Goal: Task Accomplishment & Management: Complete application form

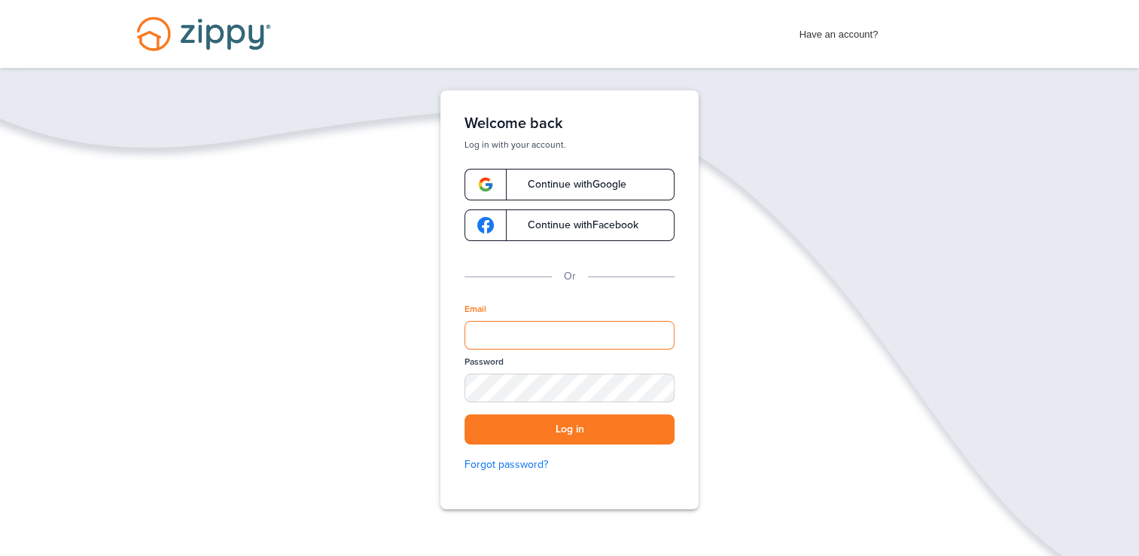
click at [524, 348] on input "Email" at bounding box center [570, 335] width 210 height 29
type input "**********"
click at [531, 440] on button "Log in" at bounding box center [570, 429] width 210 height 31
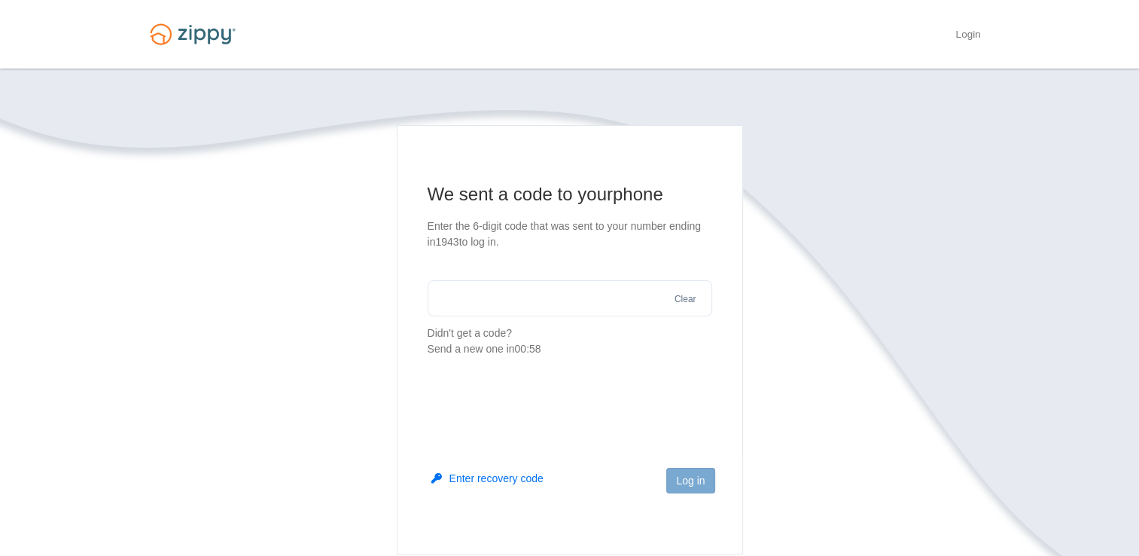
drag, startPoint x: 0, startPoint y: 0, endPoint x: 531, endPoint y: 440, distance: 689.7
click at [531, 440] on main "We sent a code to your phone Enter the 6-digit code that was sent to your numbe…" at bounding box center [570, 339] width 346 height 429
click at [545, 303] on input "text" at bounding box center [570, 298] width 285 height 36
type input "******"
click at [698, 486] on button "Log in" at bounding box center [690, 481] width 48 height 26
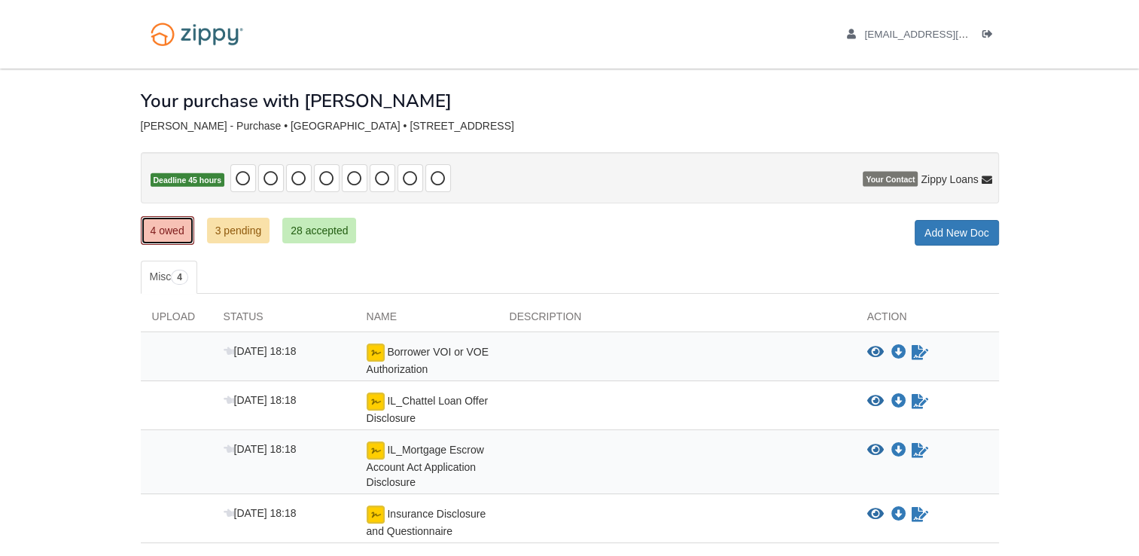
click at [162, 230] on link "4 owed" at bounding box center [167, 230] width 53 height 29
click at [921, 346] on icon "Sign Form" at bounding box center [920, 352] width 17 height 15
click at [173, 236] on link "3 owed" at bounding box center [167, 230] width 53 height 29
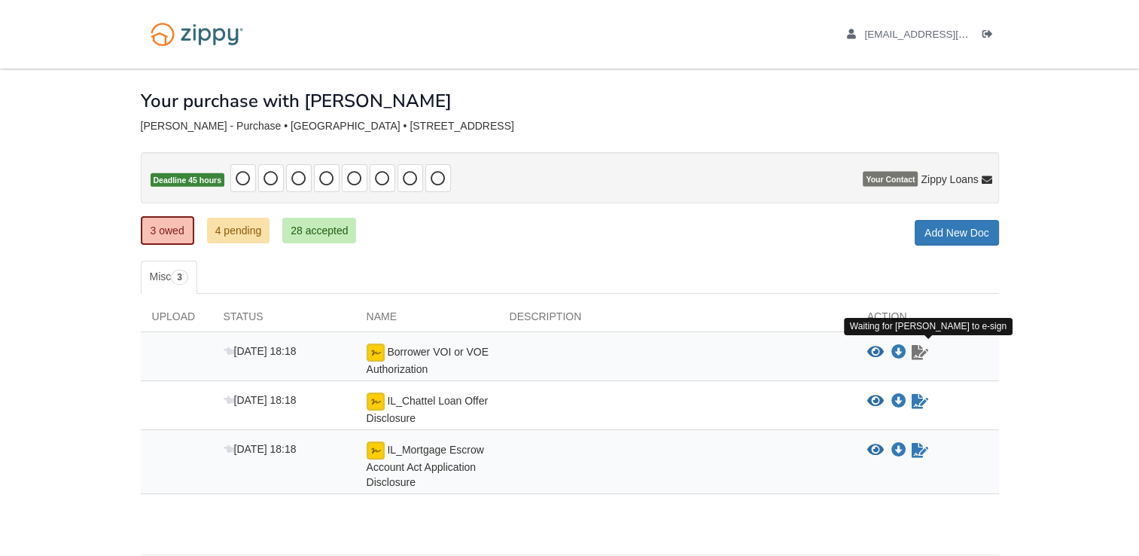
click at [919, 347] on icon "Waiting for your co-borrower to e-sign" at bounding box center [920, 352] width 17 height 15
click at [923, 354] on icon "Waiting for your co-borrower to e-sign" at bounding box center [920, 352] width 17 height 15
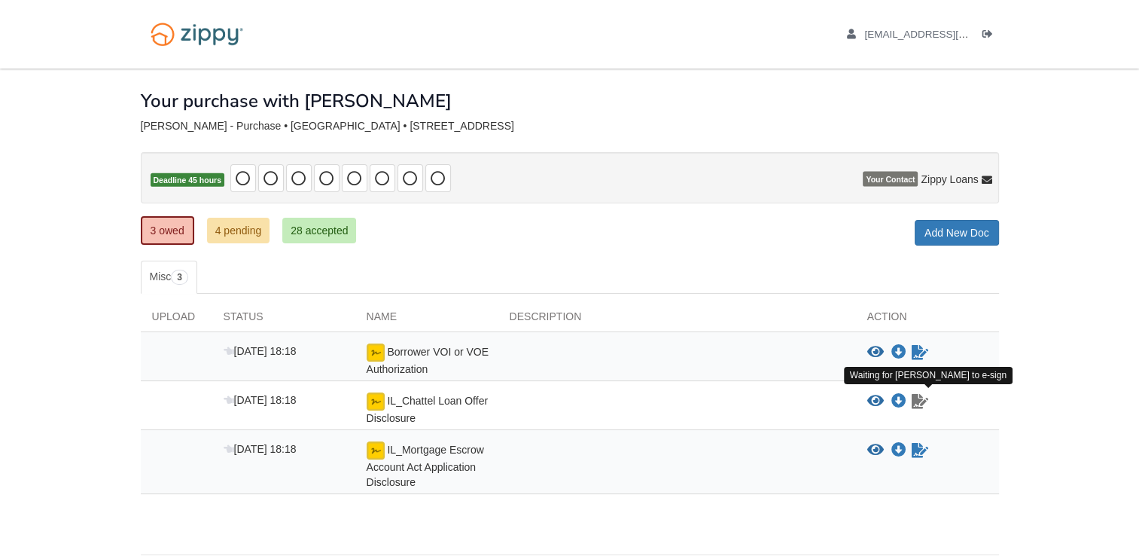
click at [918, 396] on icon "Waiting for your co-borrower to e-sign" at bounding box center [920, 401] width 17 height 15
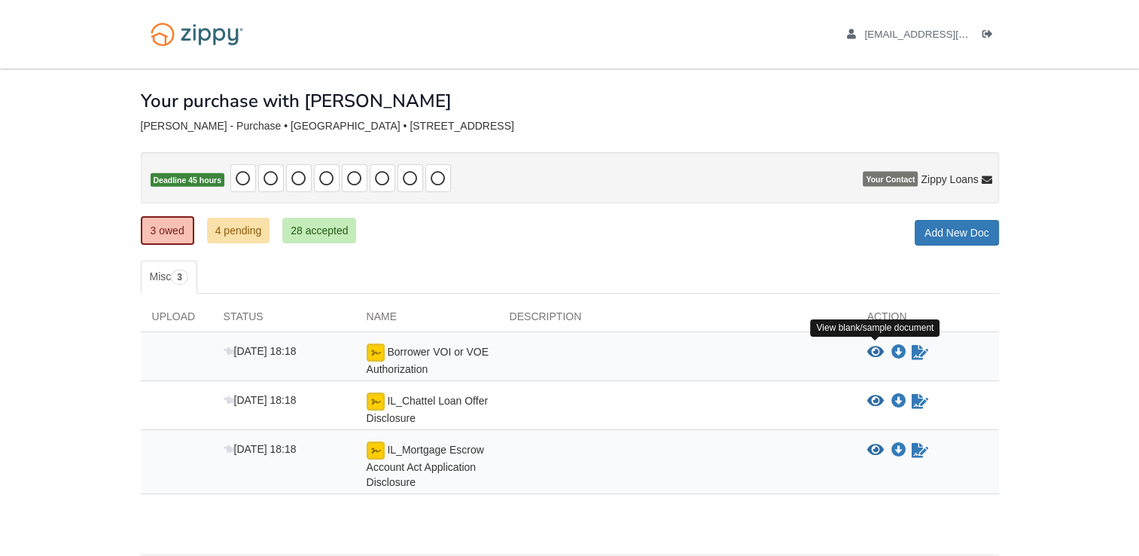
click at [878, 352] on icon "View Borrower VOI or VOE Authorization" at bounding box center [875, 352] width 17 height 15
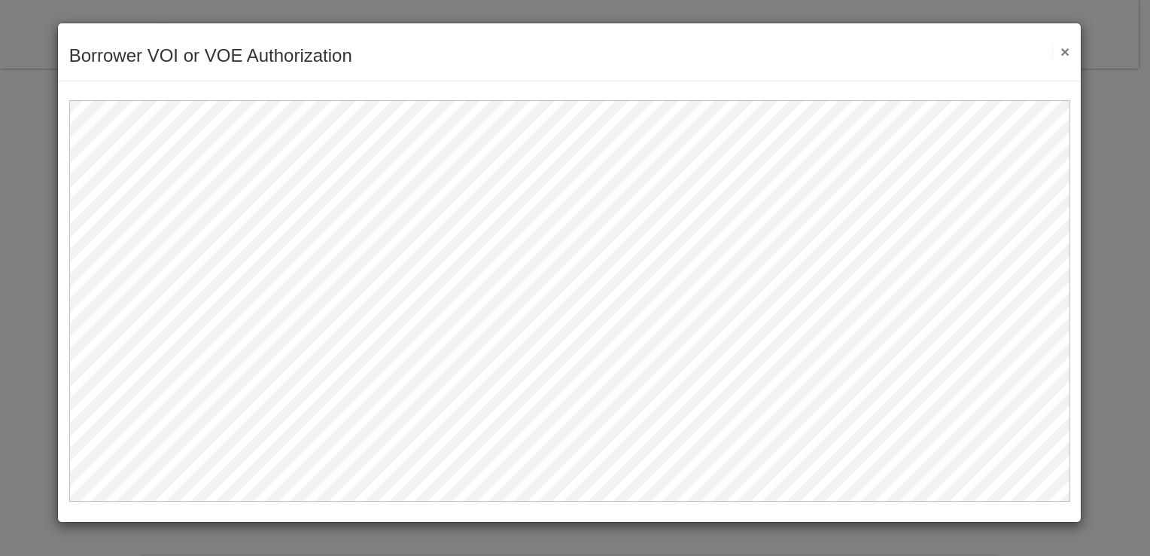
click at [1066, 55] on button "×" at bounding box center [1061, 52] width 17 height 16
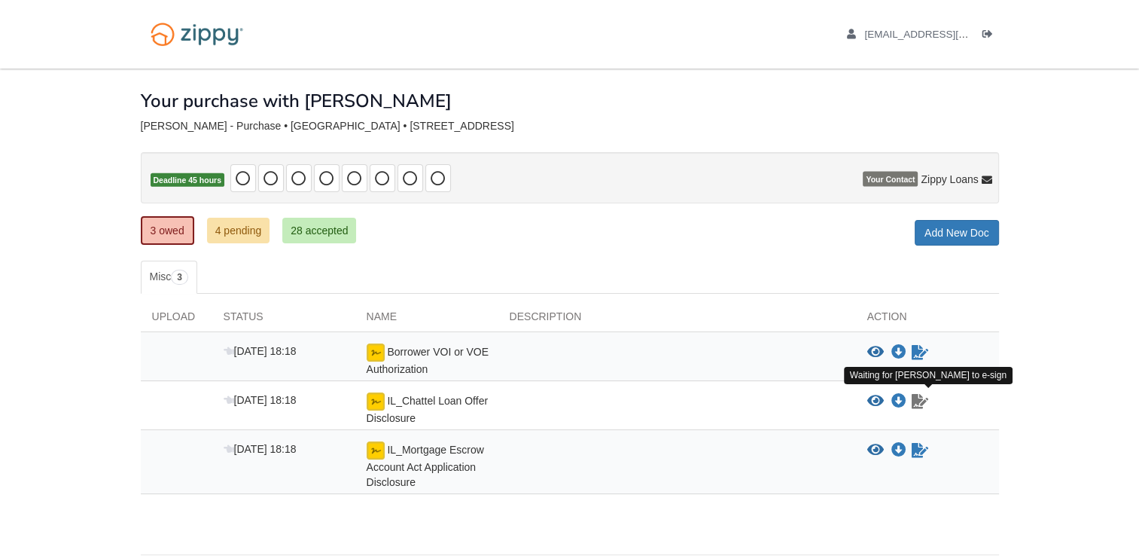
click at [921, 394] on icon "Waiting for your co-borrower to e-sign" at bounding box center [920, 401] width 17 height 15
click at [394, 354] on span "Borrower VOI or VOE Authorization" at bounding box center [428, 360] width 122 height 29
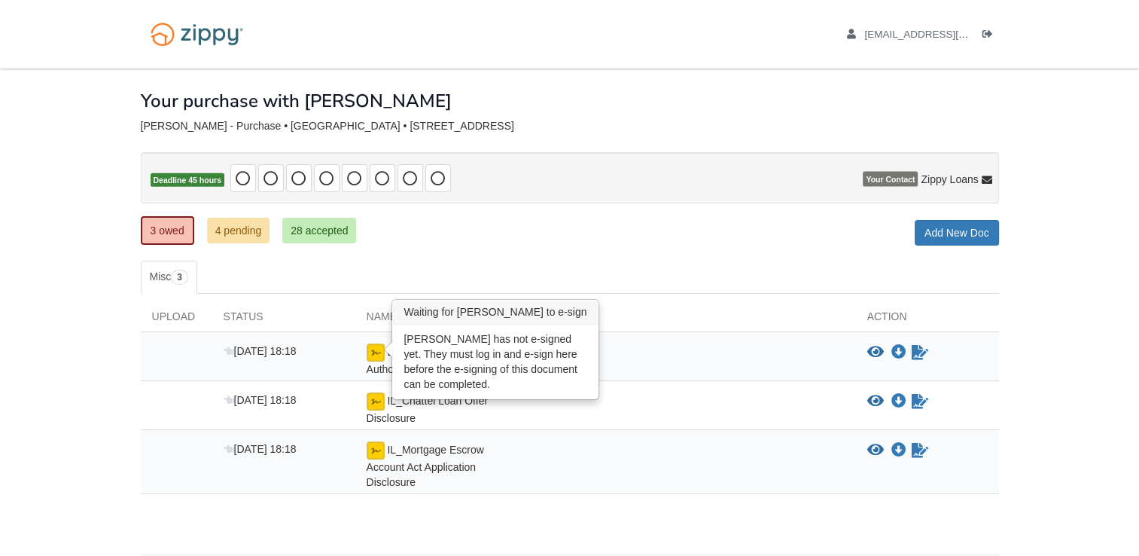
click at [377, 350] on img at bounding box center [376, 352] width 18 height 18
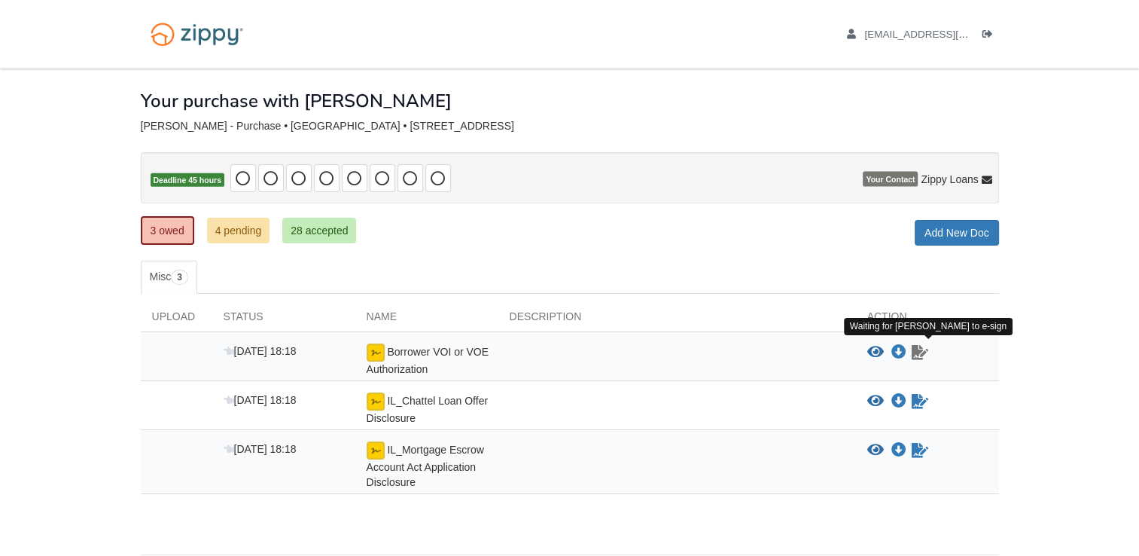
click at [919, 354] on icon "Waiting for your co-borrower to e-sign" at bounding box center [920, 352] width 17 height 15
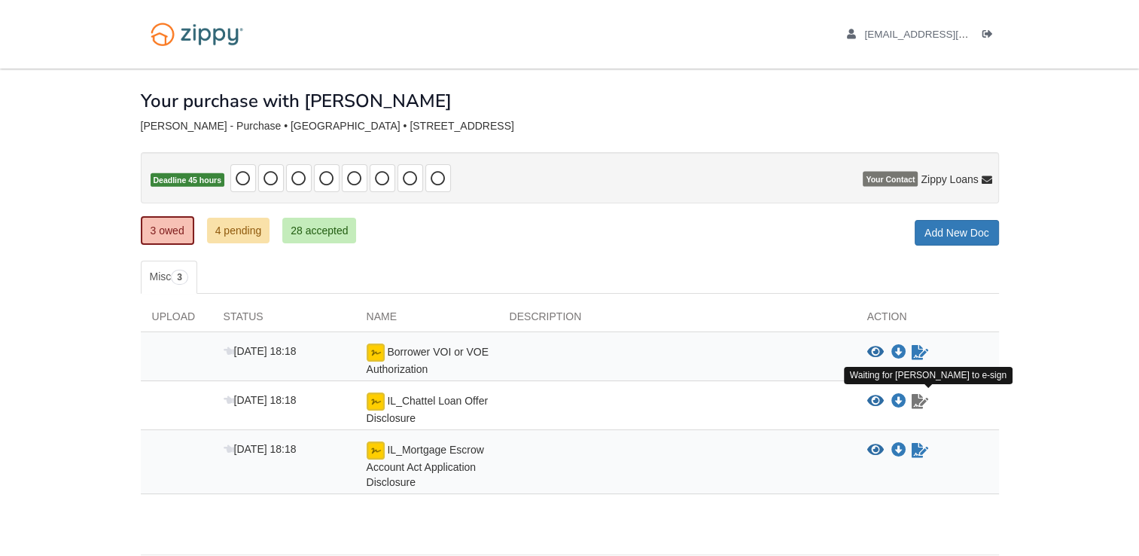
click at [919, 401] on icon "Waiting for your co-borrower to e-sign" at bounding box center [920, 401] width 17 height 15
click at [922, 437] on div "Oct 13 18:18 IL_Mortgage Escrow Account Act Application Disclosure View blank/s…" at bounding box center [570, 462] width 858 height 64
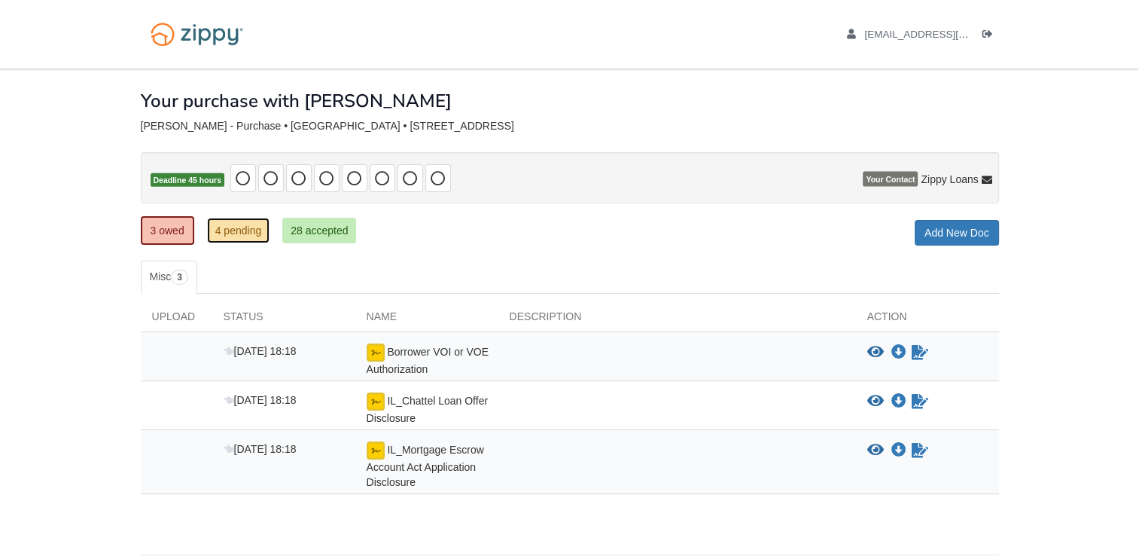
click at [238, 221] on link "4 pending" at bounding box center [238, 231] width 63 height 26
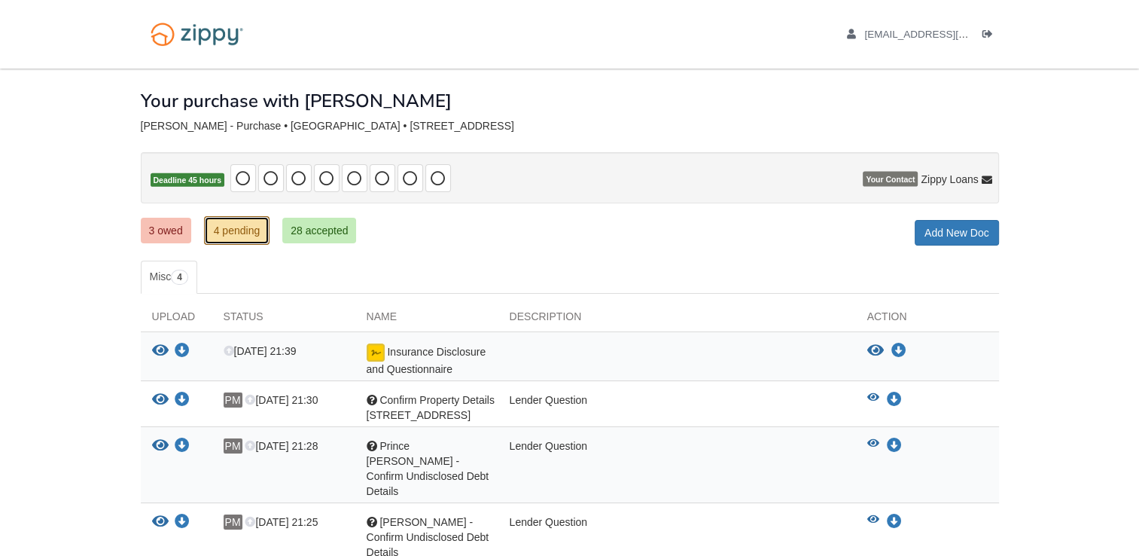
click at [246, 227] on link "4 pending" at bounding box center [237, 230] width 66 height 29
click at [167, 230] on link "3 owed" at bounding box center [166, 231] width 50 height 26
click at [167, 228] on link "3 owed" at bounding box center [166, 231] width 50 height 26
click at [166, 230] on link "3 owed" at bounding box center [166, 231] width 50 height 26
drag, startPoint x: 166, startPoint y: 230, endPoint x: 108, endPoint y: 251, distance: 61.9
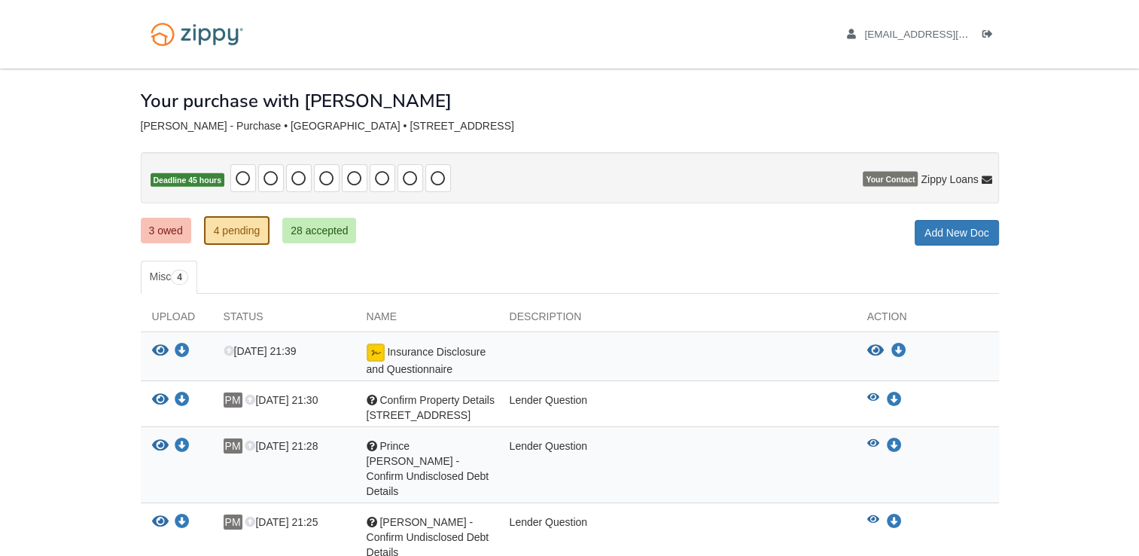
click at [108, 251] on body "nikiabrantley1995@gmail.com Logout" at bounding box center [569, 342] width 1139 height 685
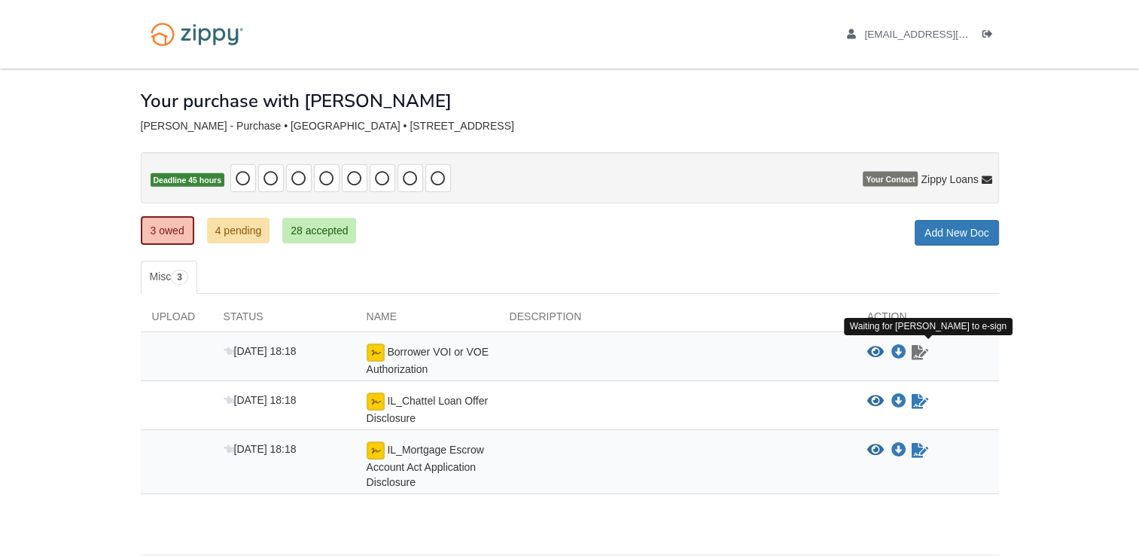
click at [919, 352] on icon "Waiting for your co-borrower to e-sign" at bounding box center [920, 352] width 17 height 15
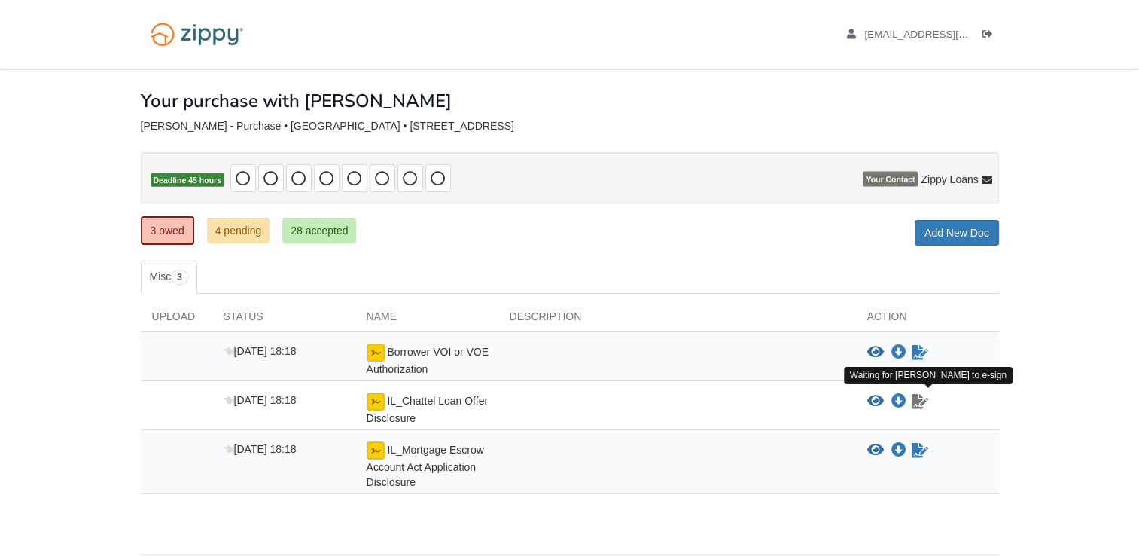
click at [920, 394] on icon "Waiting for your co-borrower to e-sign" at bounding box center [920, 401] width 17 height 15
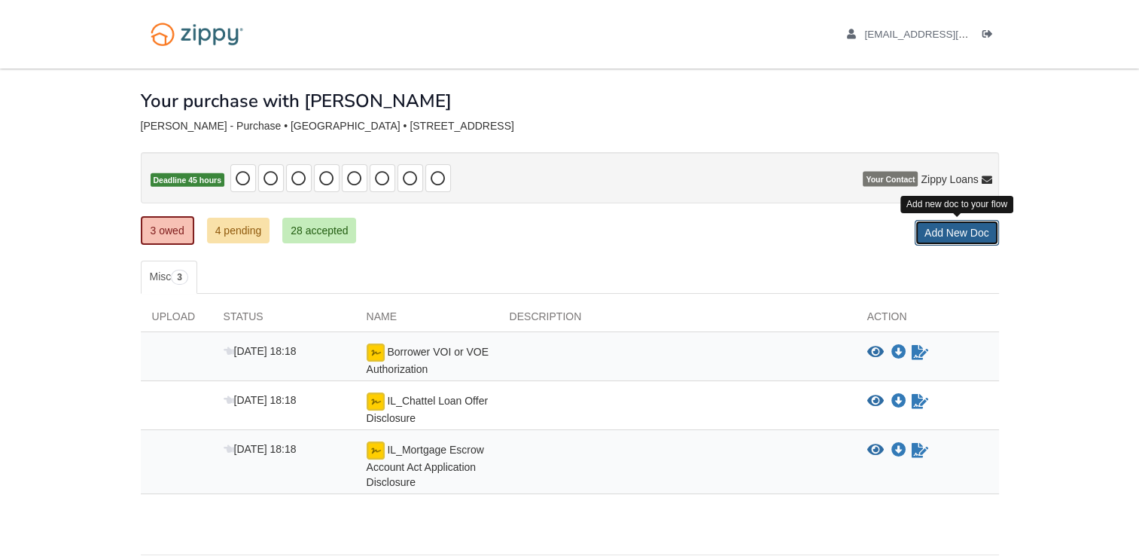
click at [961, 227] on link "Add New Doc" at bounding box center [957, 233] width 84 height 26
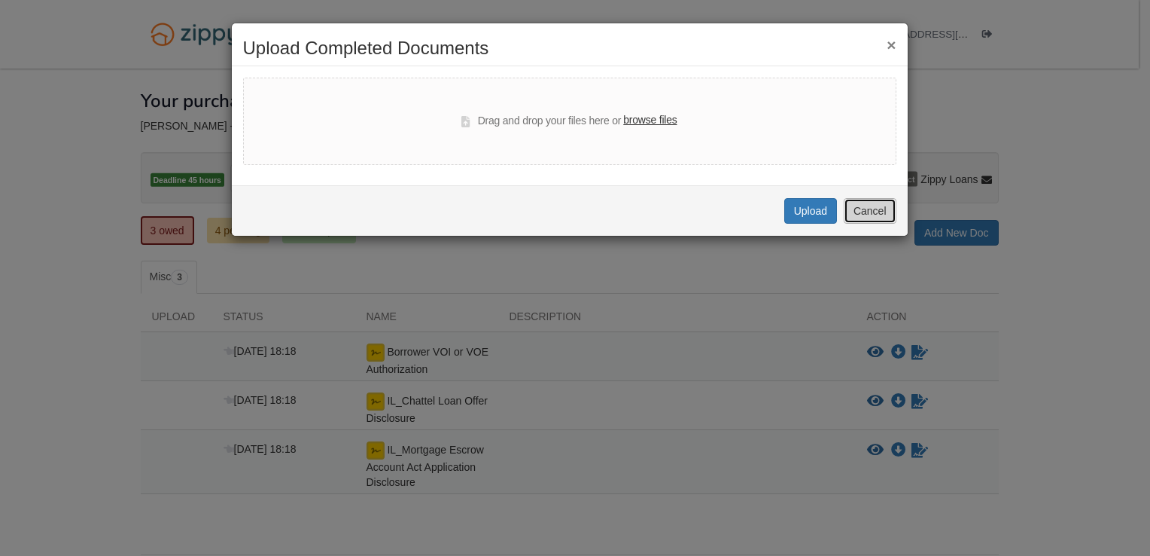
click at [861, 206] on button "Cancel" at bounding box center [870, 211] width 53 height 26
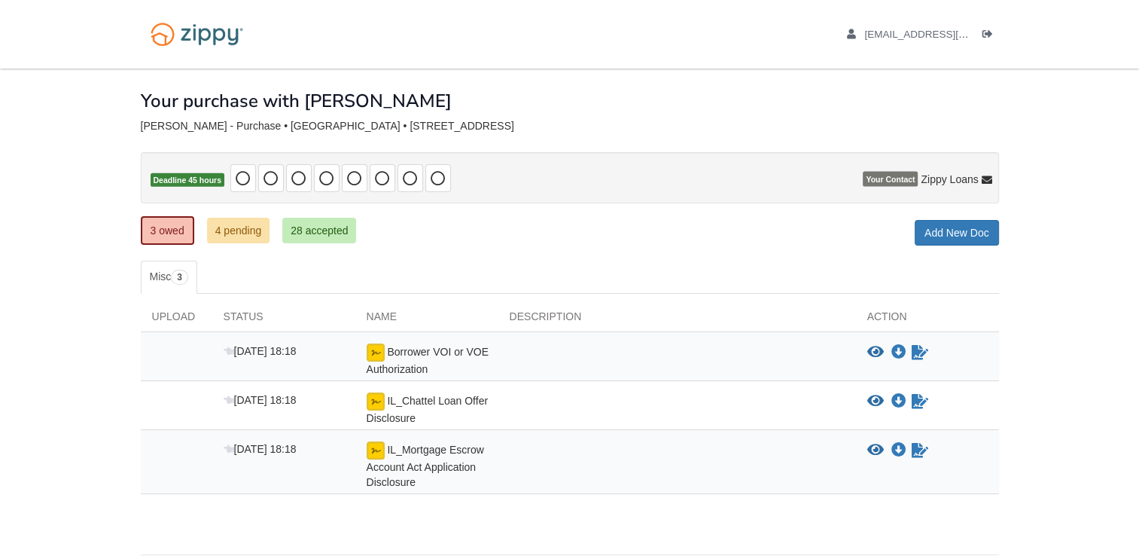
click at [377, 351] on img at bounding box center [376, 352] width 18 height 18
click at [251, 351] on span "Oct 13 18:18" at bounding box center [260, 351] width 73 height 12
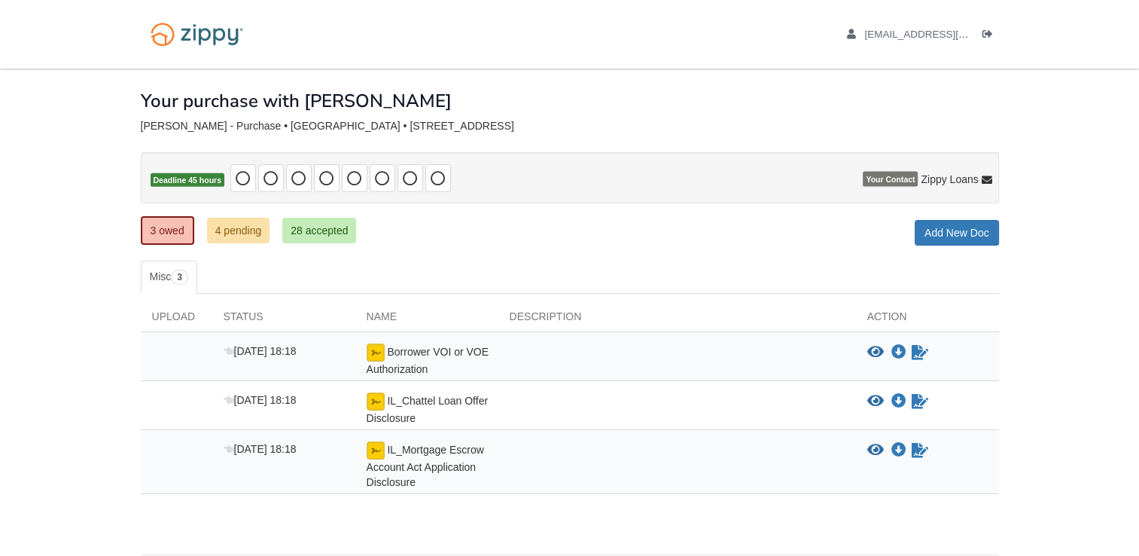
click at [458, 363] on div "Borrower VOI or VOE Authorization" at bounding box center [426, 359] width 143 height 33
click at [442, 416] on div "IL_Chattel Loan Offer Disclosure" at bounding box center [426, 408] width 143 height 33
click at [925, 443] on icon "Waiting for your co-borrower to e-sign" at bounding box center [920, 450] width 17 height 15
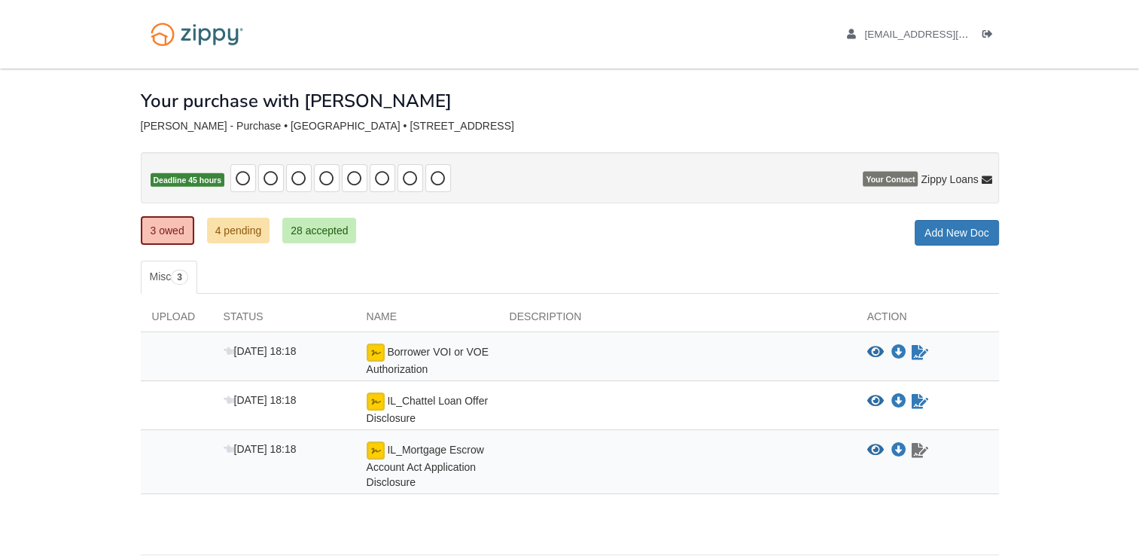
click at [925, 443] on icon "Waiting for your co-borrower to e-sign" at bounding box center [920, 450] width 17 height 15
click at [900, 351] on icon "Download Borrower VOI or VOE Authorization" at bounding box center [898, 352] width 15 height 15
click at [915, 354] on icon "Waiting for your co-borrower to e-sign" at bounding box center [920, 352] width 17 height 15
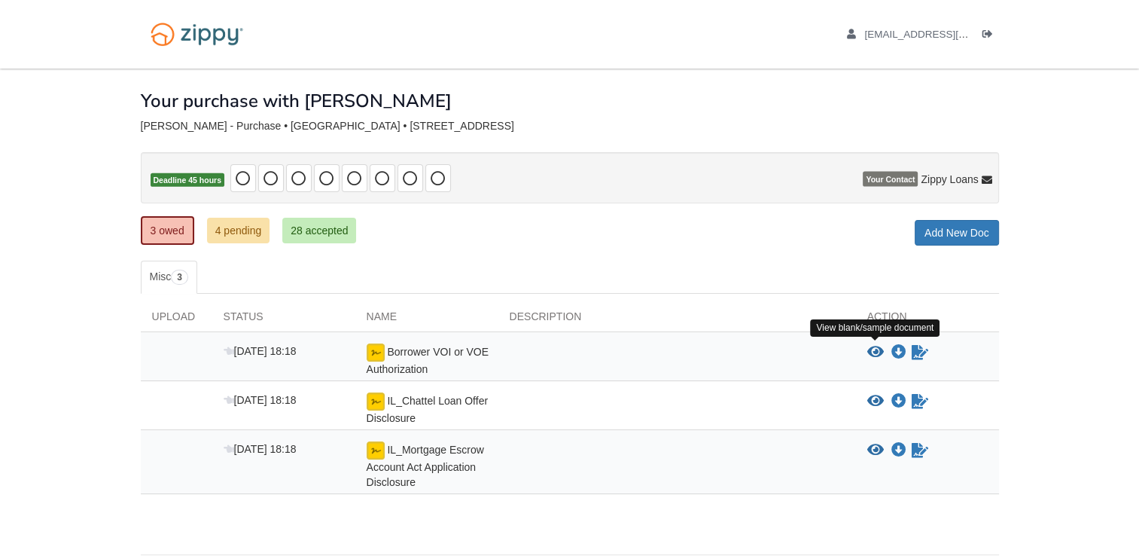
click at [882, 345] on icon "View Borrower VOI or VOE Authorization" at bounding box center [875, 352] width 17 height 15
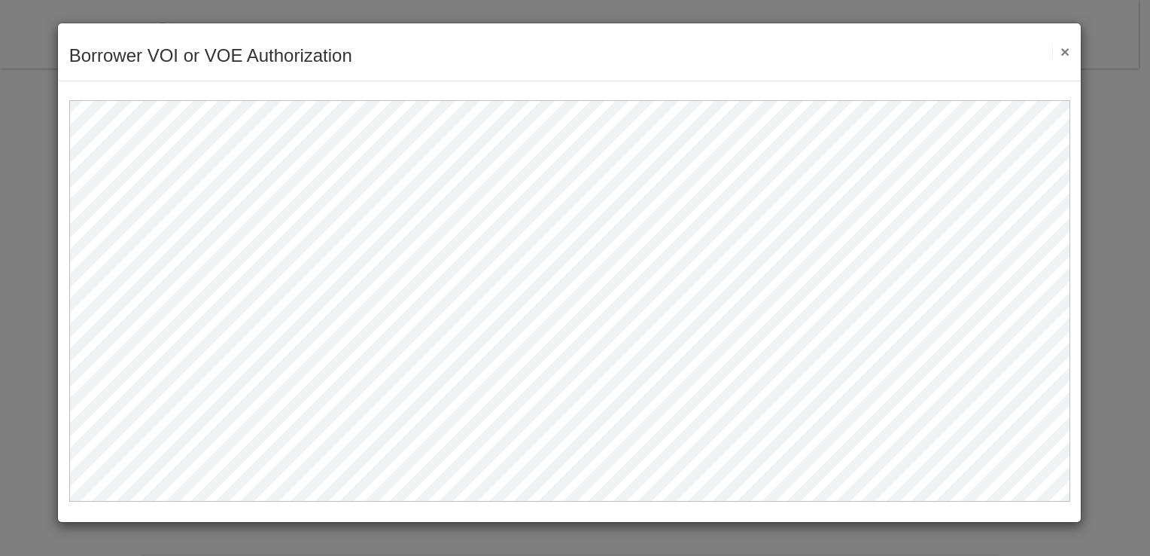
click at [1062, 50] on button "×" at bounding box center [1061, 52] width 17 height 16
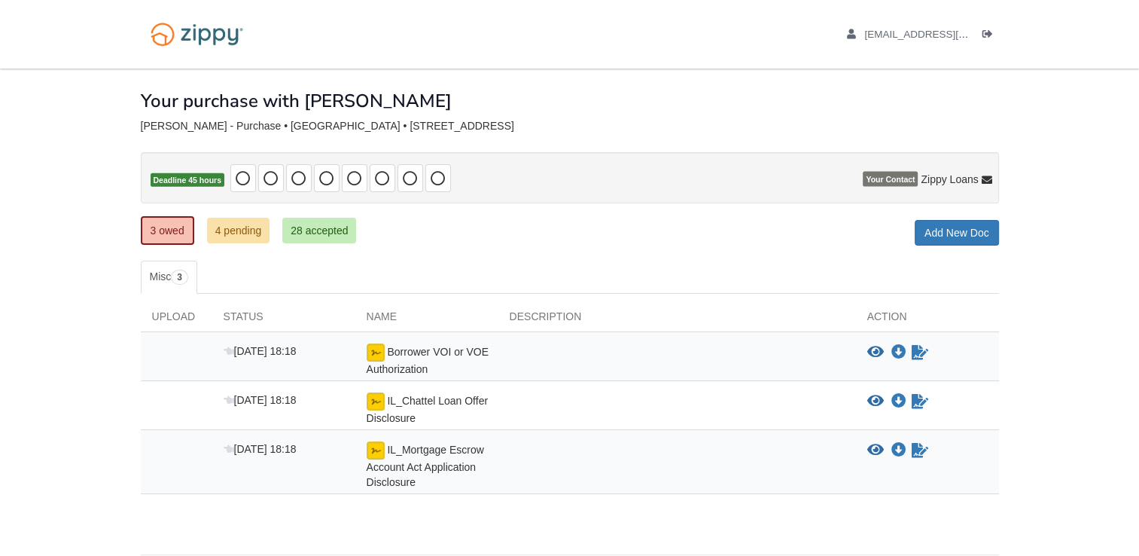
click at [897, 179] on span "Your Contact" at bounding box center [890, 179] width 55 height 15
click at [361, 354] on div "Borrower VOI or VOE Authorization" at bounding box center [426, 359] width 143 height 33
click at [382, 364] on span "Borrower VOI or VOE Authorization" at bounding box center [428, 360] width 122 height 29
click at [407, 360] on span "Borrower VOI or VOE Authorization" at bounding box center [428, 360] width 122 height 29
click at [918, 346] on icon "Waiting for your co-borrower to e-sign" at bounding box center [920, 352] width 17 height 15
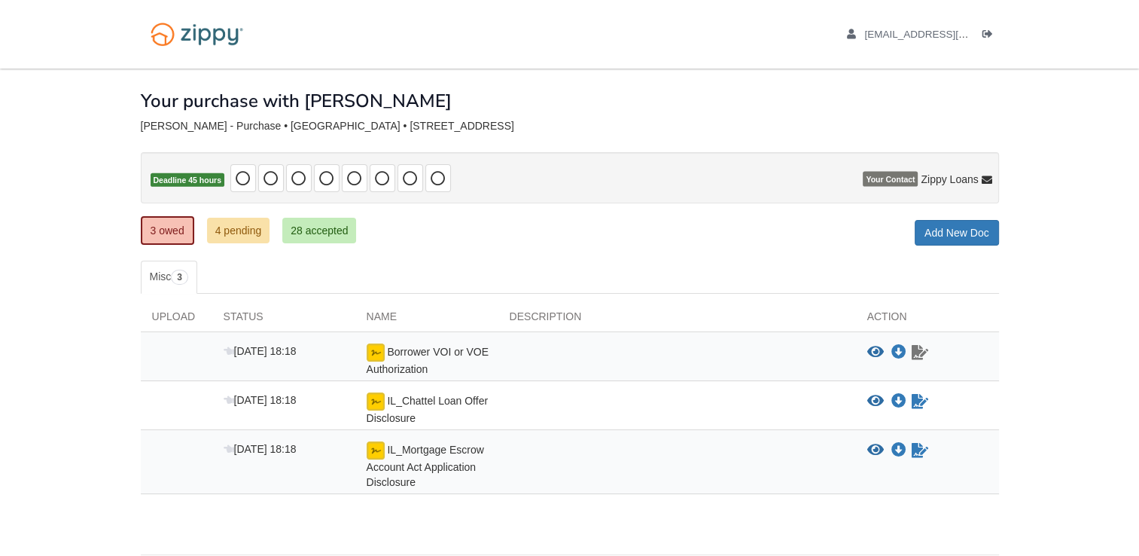
click at [918, 346] on icon "Waiting for your co-borrower to e-sign" at bounding box center [920, 352] width 17 height 15
click at [165, 227] on link "3 owed" at bounding box center [167, 230] width 53 height 29
click at [243, 178] on icon at bounding box center [243, 178] width 15 height 15
click at [920, 354] on icon "Waiting for your co-borrower to e-sign" at bounding box center [920, 352] width 17 height 15
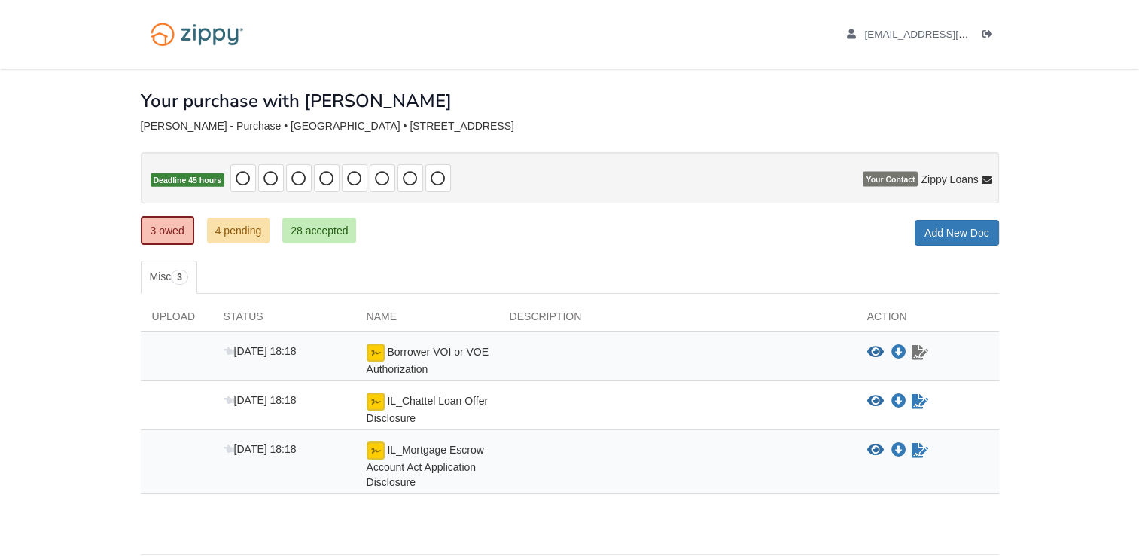
click at [920, 354] on icon "Waiting for your co-borrower to e-sign" at bounding box center [920, 352] width 17 height 15
click at [920, 352] on icon "Waiting for your co-borrower to e-sign" at bounding box center [920, 352] width 17 height 15
click at [925, 400] on icon "Waiting for your co-borrower to e-sign" at bounding box center [920, 401] width 17 height 15
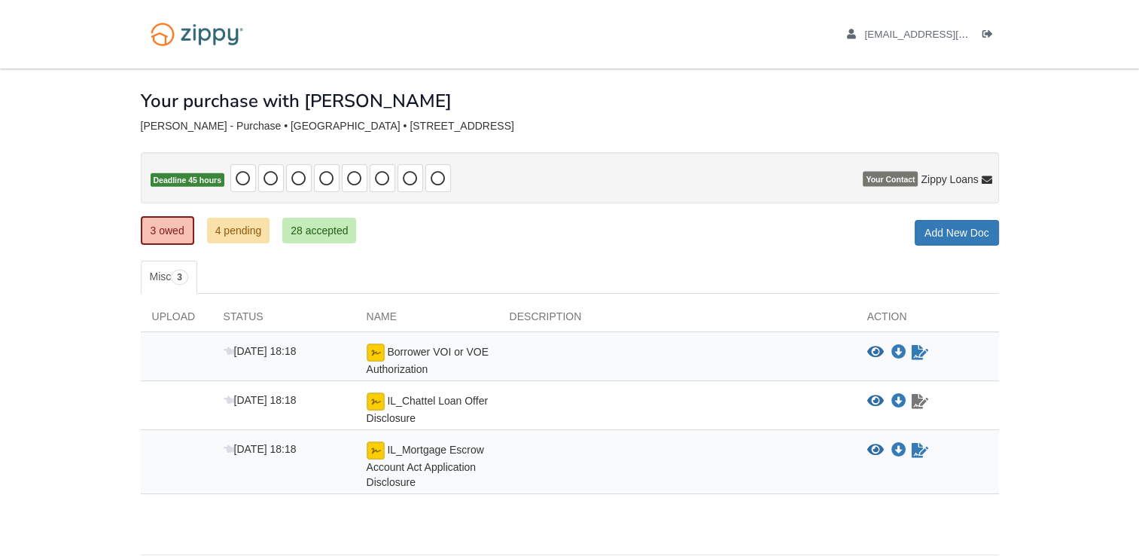
click at [925, 400] on icon "Waiting for your co-borrower to e-sign" at bounding box center [920, 401] width 17 height 15
click at [925, 351] on icon "Waiting for your co-borrower to e-sign" at bounding box center [920, 352] width 17 height 15
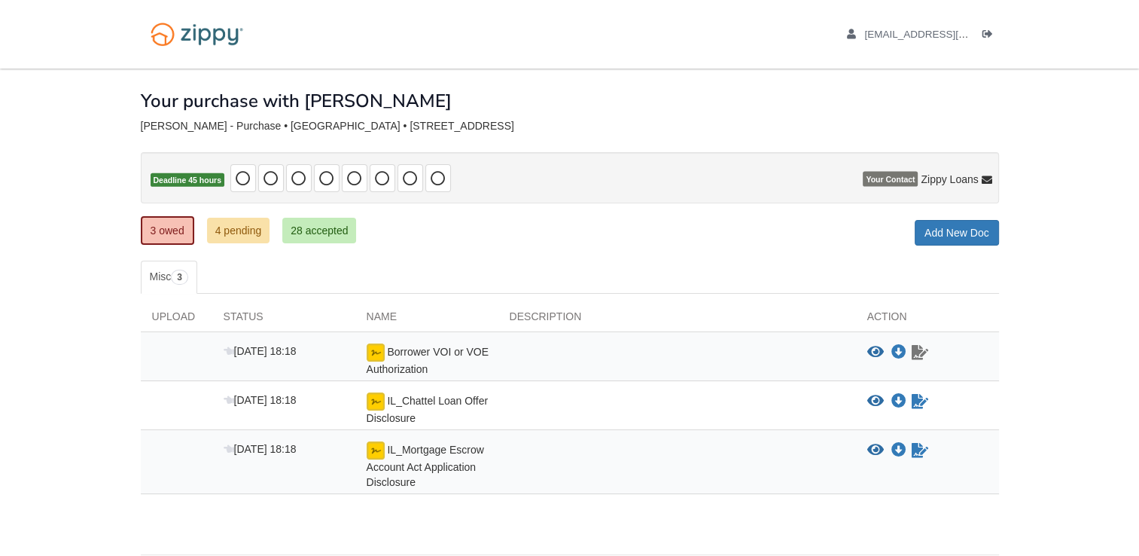
click at [925, 351] on icon "Waiting for your co-borrower to e-sign" at bounding box center [920, 352] width 17 height 15
click at [982, 31] on ul "nikiabrantley1995@gmail.com Logout" at bounding box center [914, 34] width 169 height 14
click at [988, 32] on icon "Log out" at bounding box center [987, 34] width 11 height 11
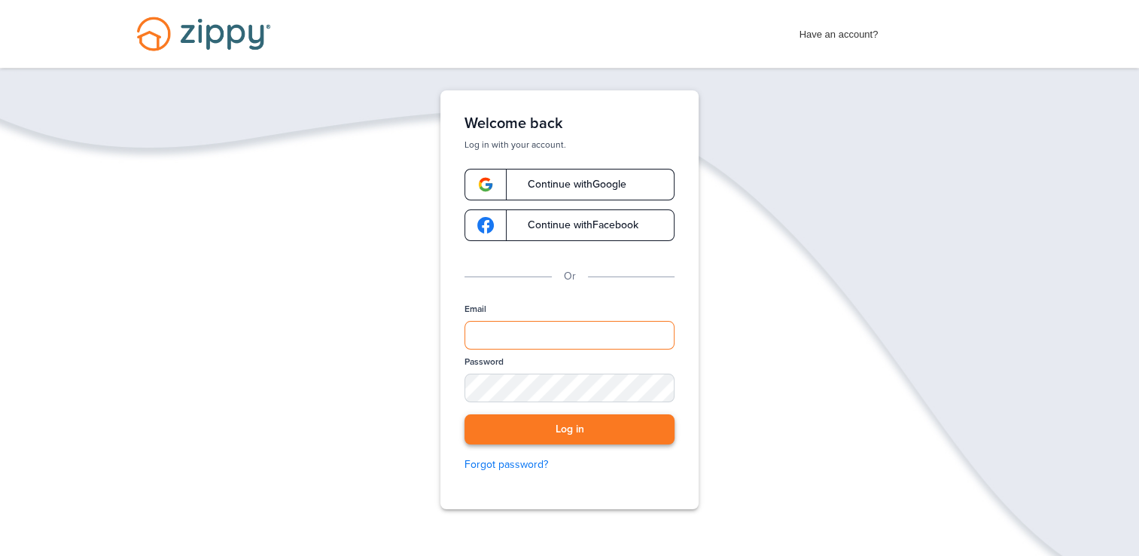
type input "**********"
click at [544, 425] on button "Log in" at bounding box center [570, 429] width 210 height 31
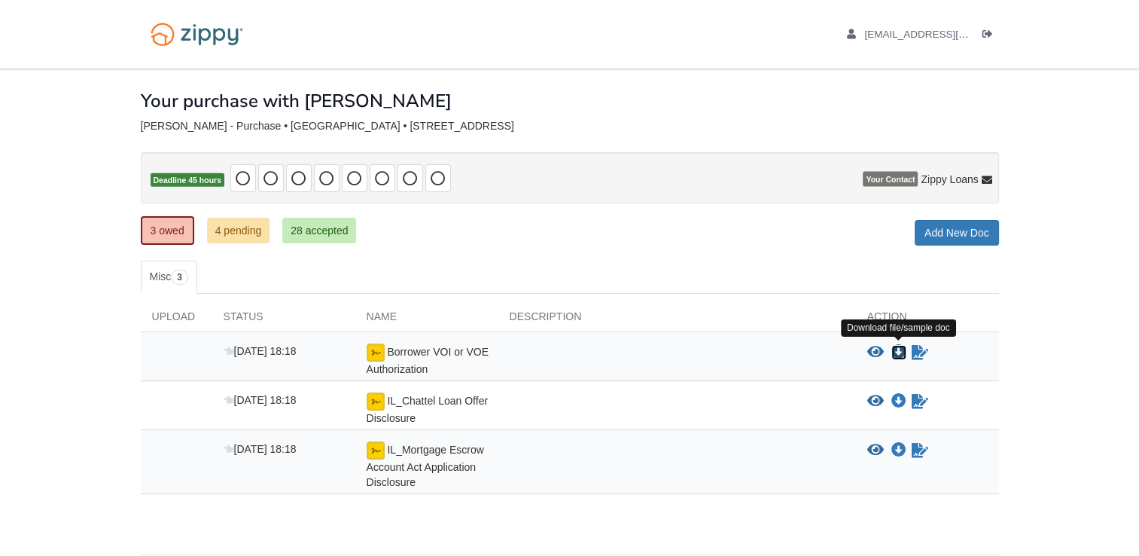
click at [899, 349] on icon "Download Borrower VOI or VOE Authorization" at bounding box center [898, 352] width 15 height 15
click at [918, 351] on icon "Waiting for your co-borrower to e-sign" at bounding box center [920, 352] width 17 height 15
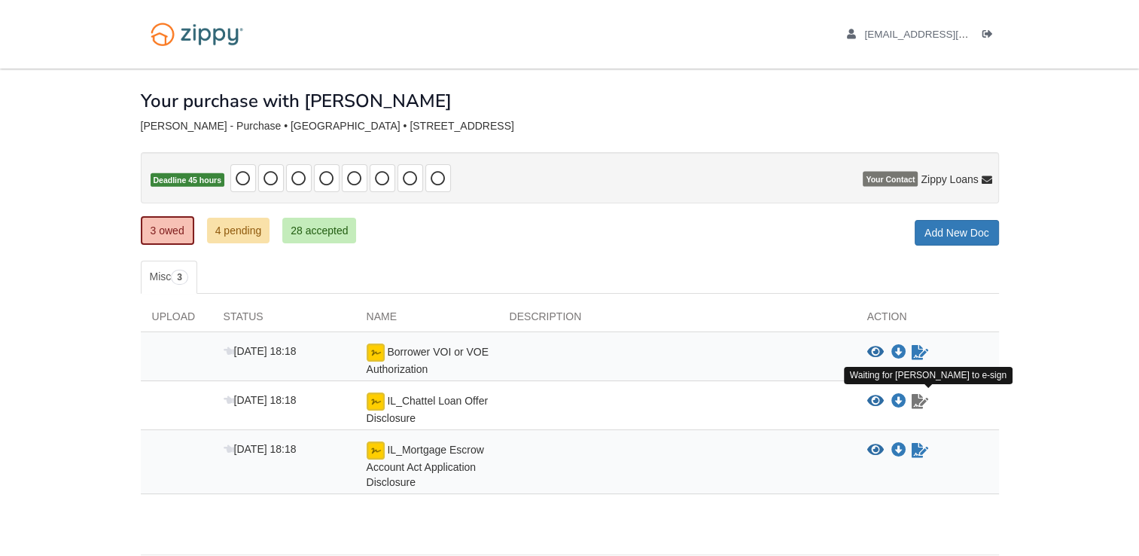
click at [914, 405] on icon "Waiting for your co-borrower to e-sign" at bounding box center [920, 401] width 17 height 15
click at [932, 455] on div "View blank/sample document View blank/sample document Download file/sample doc …" at bounding box center [933, 450] width 132 height 18
click at [893, 170] on span "Your Contact Zippy Loans Zippy Loans" at bounding box center [927, 178] width 129 height 19
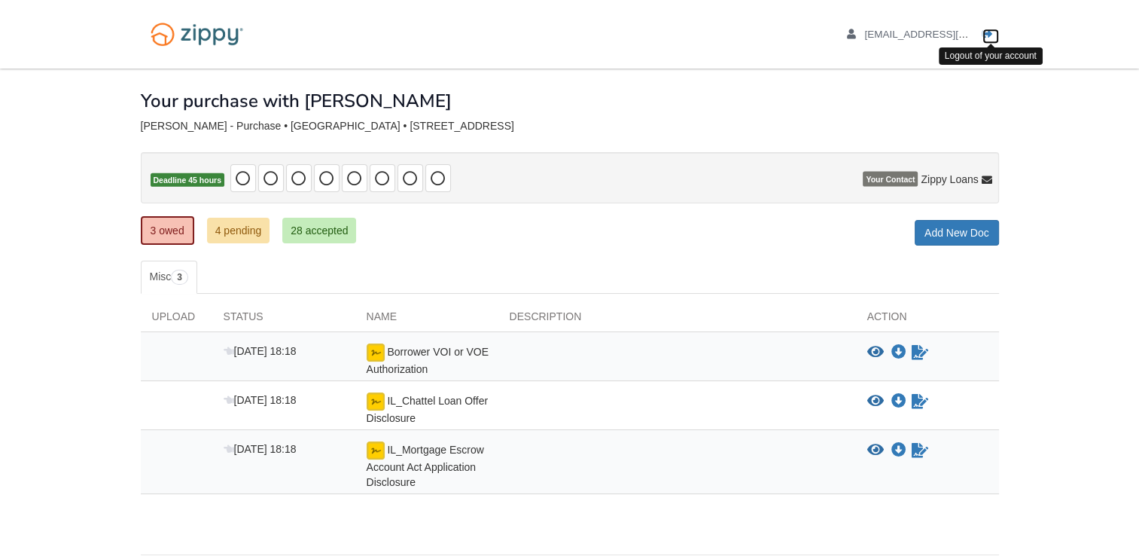
click at [986, 36] on icon "Log out" at bounding box center [987, 34] width 11 height 11
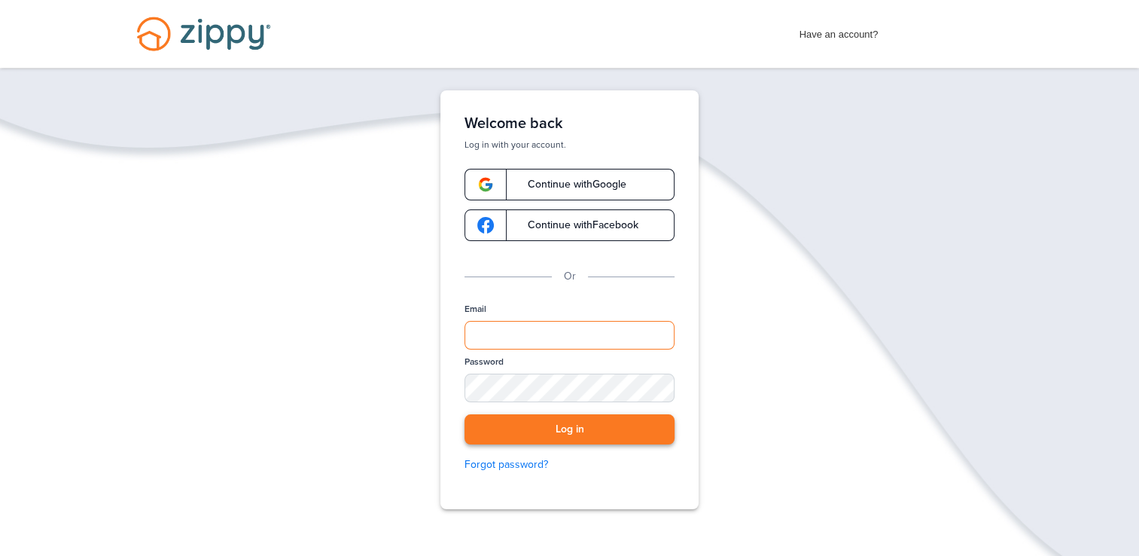
type input "**********"
click at [556, 427] on button "Log in" at bounding box center [570, 429] width 210 height 31
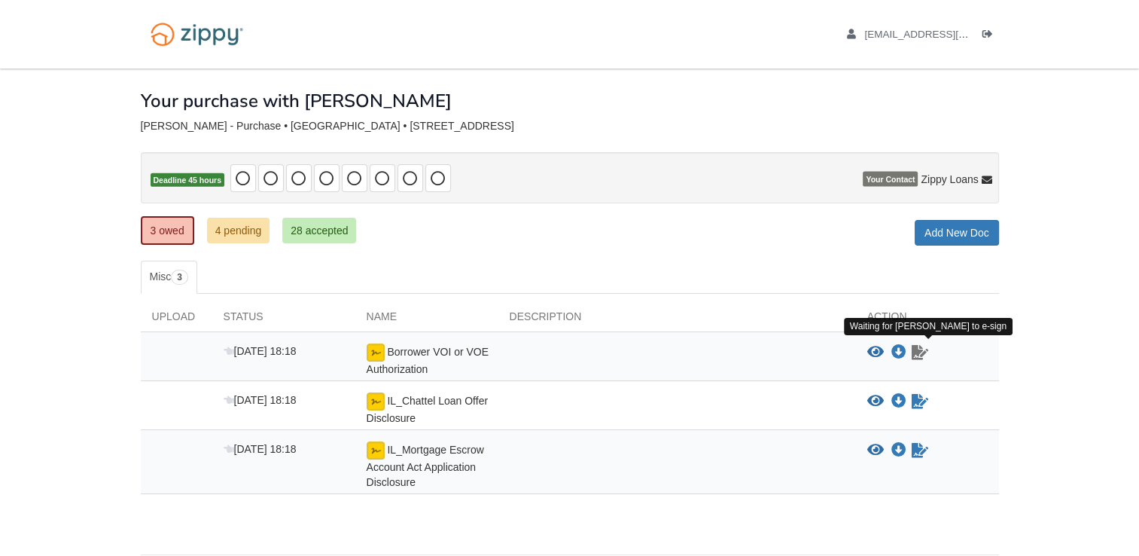
click at [923, 348] on icon "Waiting for your co-borrower to e-sign" at bounding box center [920, 352] width 17 height 15
click at [232, 318] on div "Status" at bounding box center [283, 320] width 143 height 23
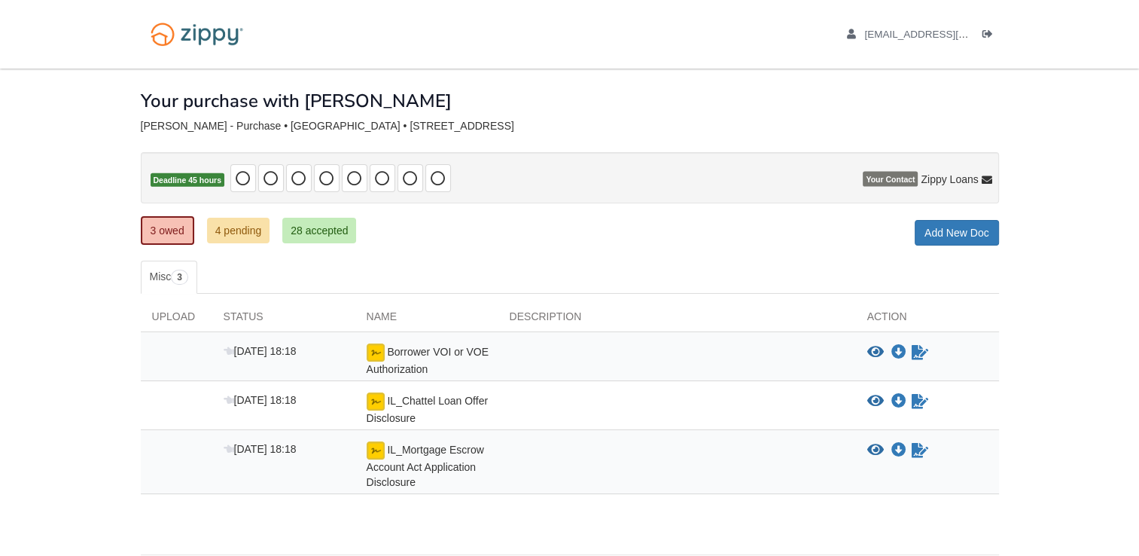
click at [172, 312] on div "Upload" at bounding box center [177, 320] width 72 height 23
click at [174, 273] on span "3" at bounding box center [179, 277] width 17 height 15
click at [193, 270] on link "Misc 3" at bounding box center [169, 276] width 56 height 33
click at [888, 398] on div "Download file/sample doc Download file/sample doc" at bounding box center [897, 401] width 19 height 15
click at [946, 172] on span "Zippy Loans" at bounding box center [949, 179] width 57 height 15
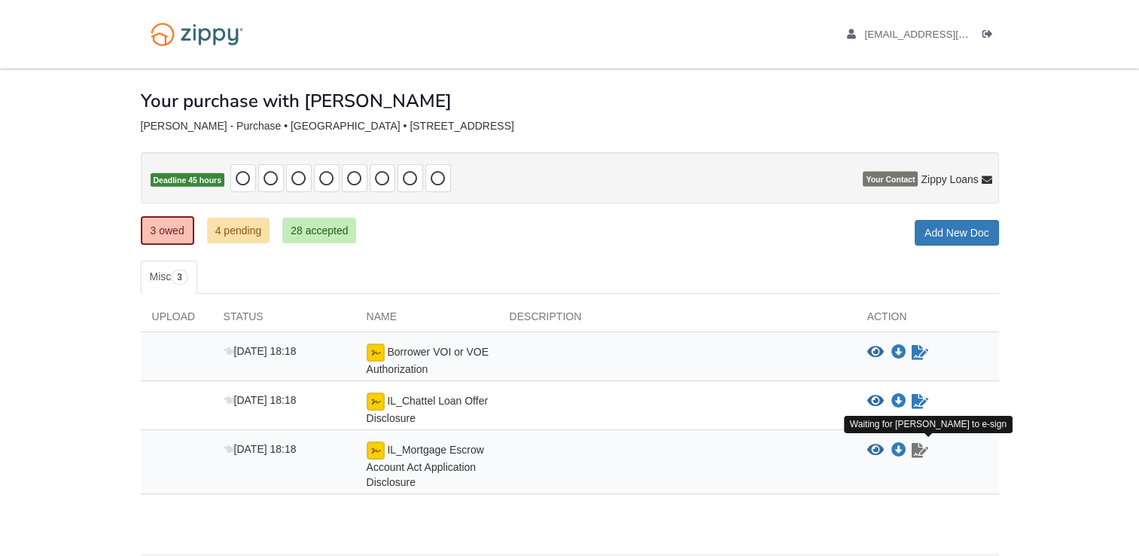
click at [922, 447] on icon "Waiting for your co-borrower to e-sign" at bounding box center [920, 450] width 17 height 15
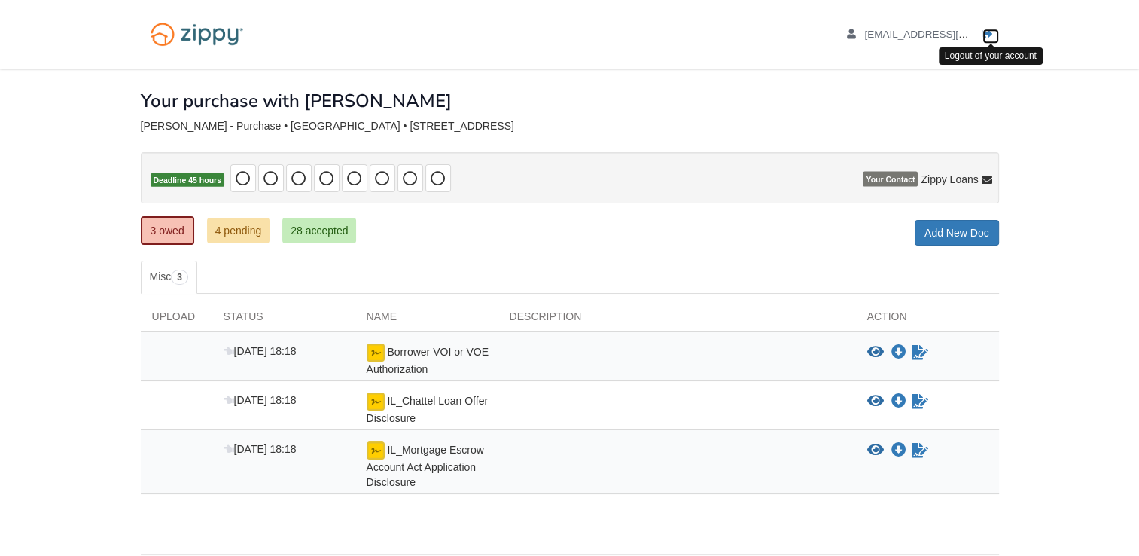
click at [988, 31] on icon "Log out" at bounding box center [987, 34] width 11 height 11
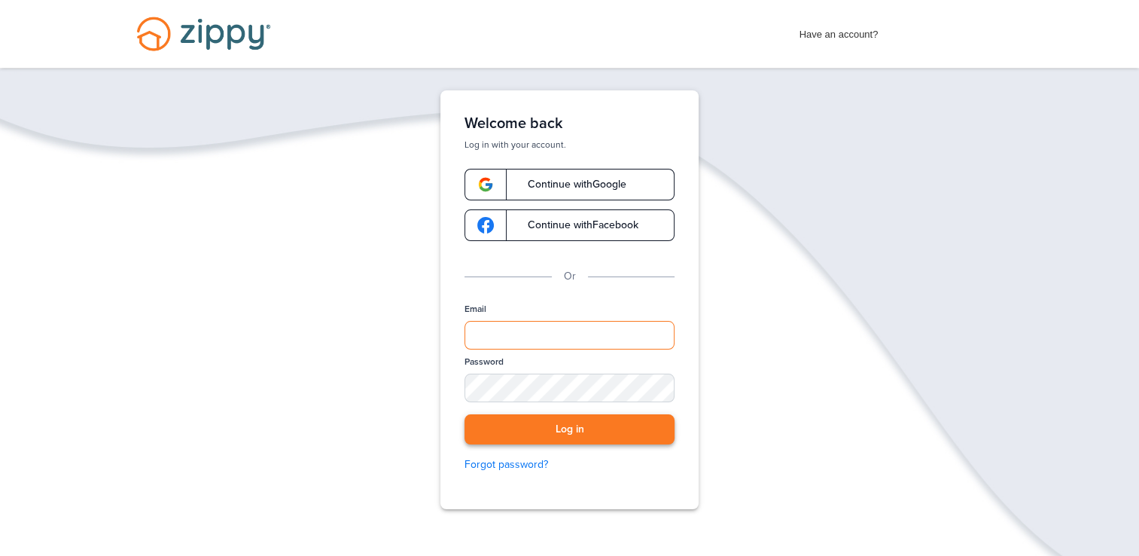
type input "**********"
click at [538, 422] on button "Log in" at bounding box center [570, 429] width 210 height 31
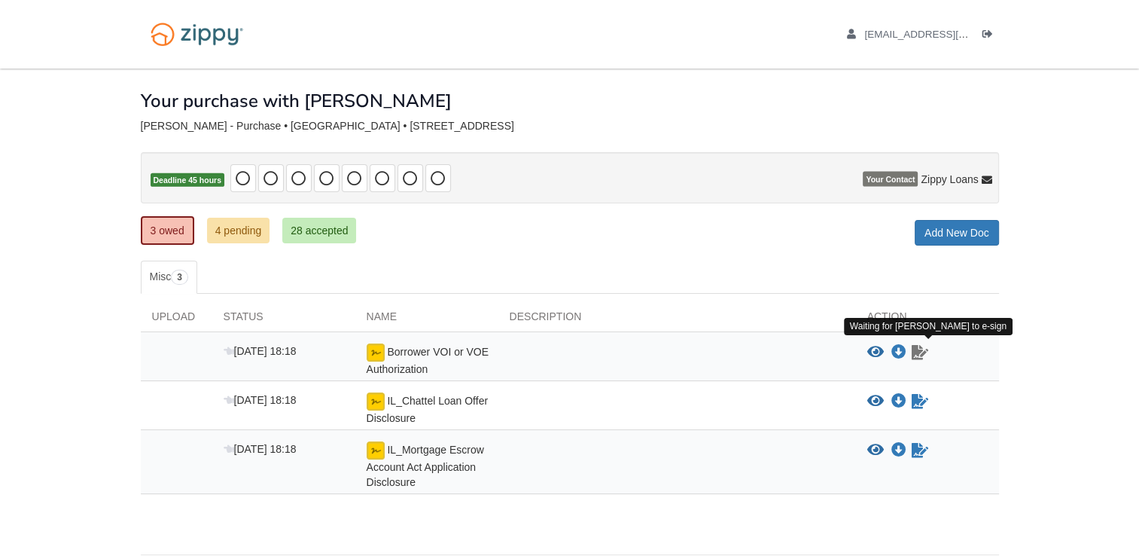
click at [925, 346] on icon "Waiting for your co-borrower to e-sign" at bounding box center [920, 352] width 17 height 15
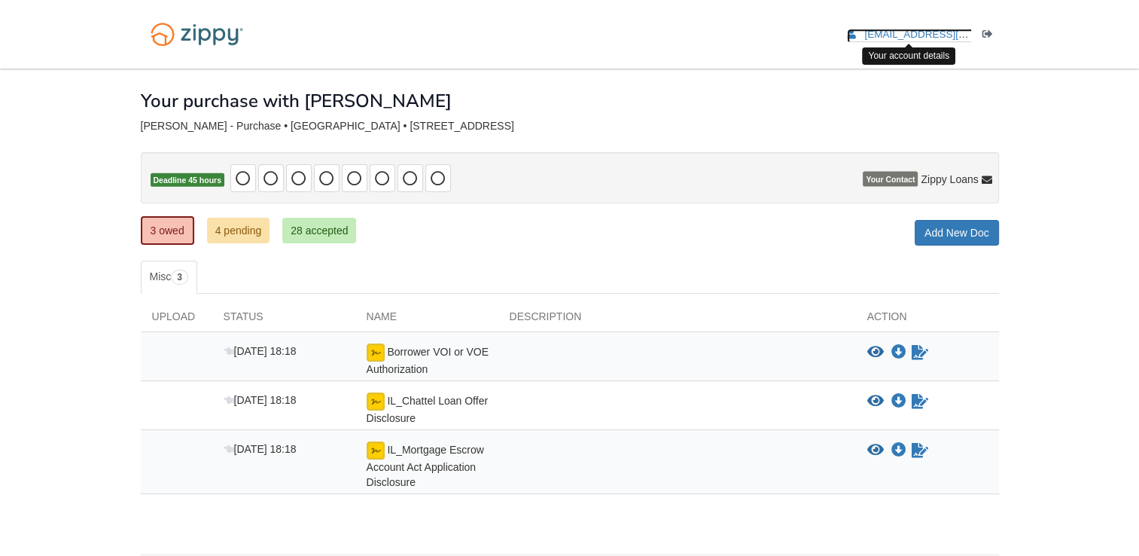
click at [879, 41] on link "[EMAIL_ADDRESS][DOMAIN_NAME]" at bounding box center [942, 36] width 190 height 15
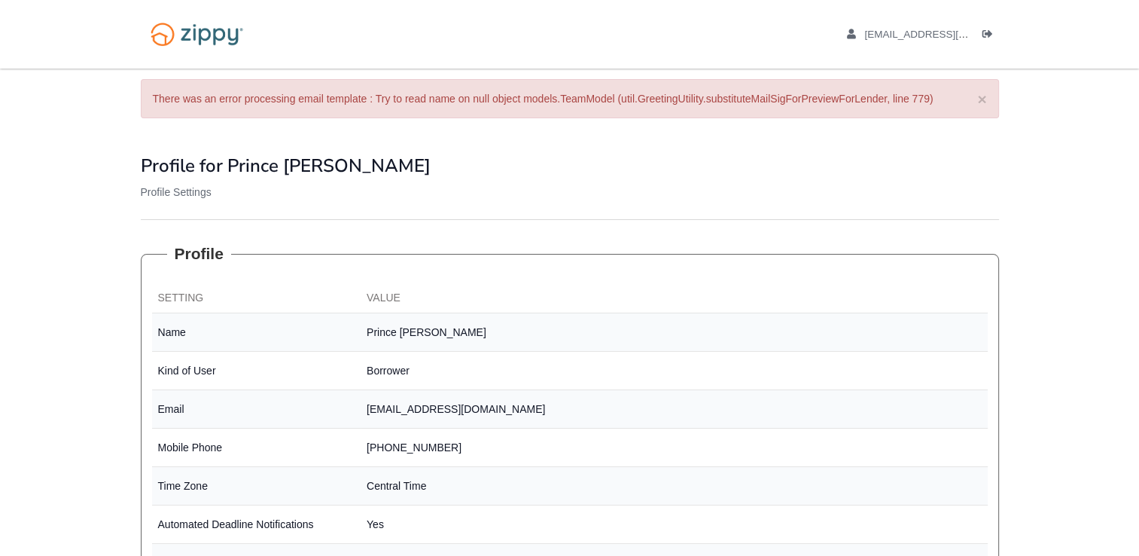
click at [821, 40] on div "[EMAIL_ADDRESS][DOMAIN_NAME] Logout" at bounding box center [905, 34] width 187 height 69
click at [788, 148] on div "Profile for Prince Mcclamy My Profile" at bounding box center [570, 158] width 858 height 51
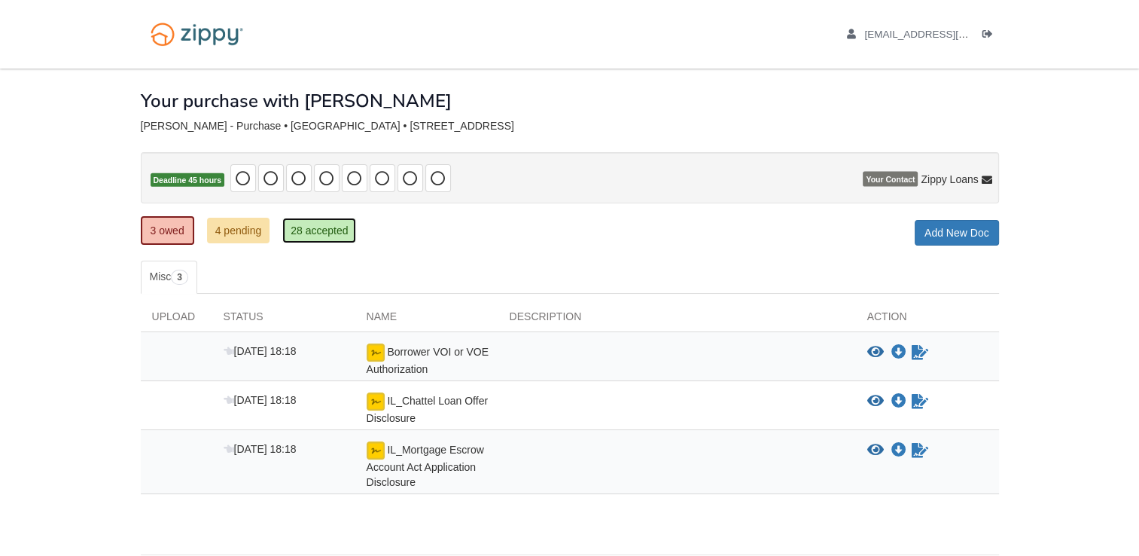
click at [337, 224] on link "28 accepted" at bounding box center [319, 231] width 74 height 26
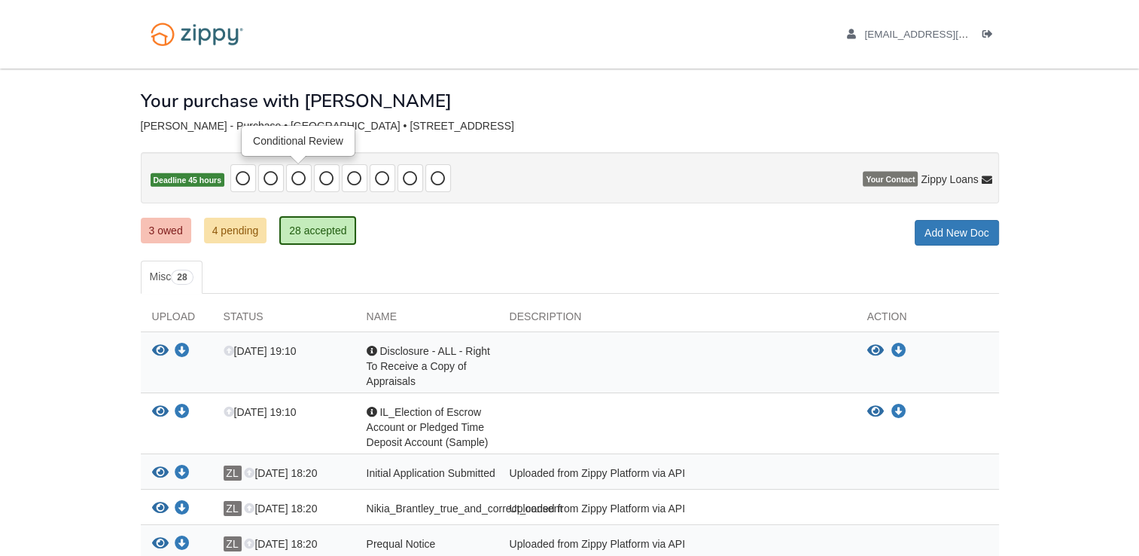
click at [286, 182] on span at bounding box center [299, 178] width 26 height 28
click at [291, 181] on icon at bounding box center [298, 178] width 15 height 15
click at [300, 176] on icon at bounding box center [298, 178] width 15 height 15
click at [271, 174] on icon at bounding box center [271, 178] width 15 height 15
click at [240, 184] on icon at bounding box center [243, 178] width 15 height 15
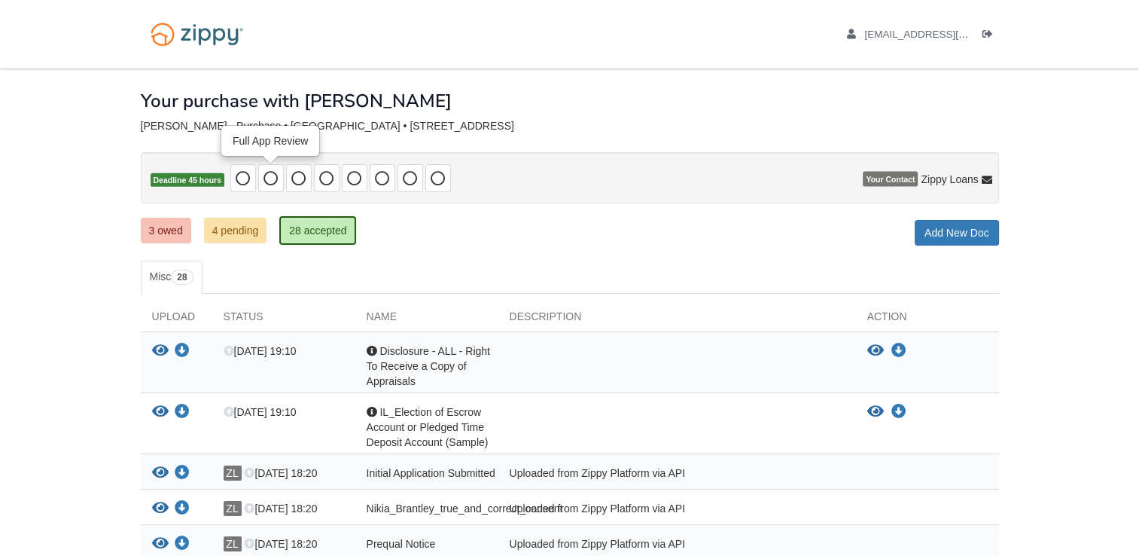
click at [264, 178] on icon at bounding box center [271, 178] width 15 height 15
click at [294, 182] on icon at bounding box center [298, 178] width 15 height 15
click at [206, 175] on span "Deadline 45 hours" at bounding box center [188, 180] width 74 height 14
click at [175, 221] on link "3 owed" at bounding box center [166, 231] width 50 height 26
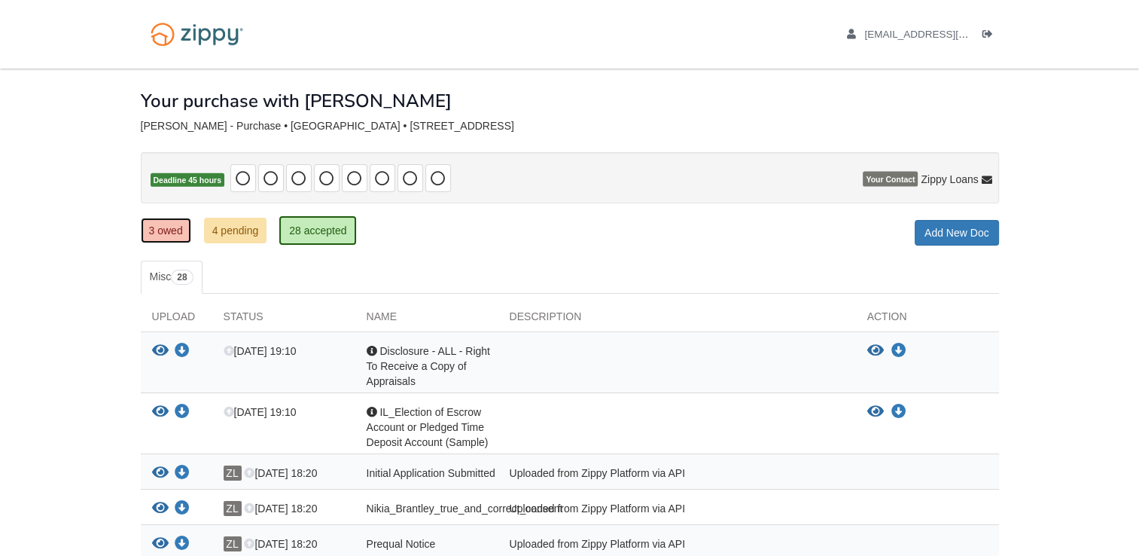
click at [172, 227] on link "3 owed" at bounding box center [166, 231] width 50 height 26
click at [172, 230] on link "3 owed" at bounding box center [166, 231] width 50 height 26
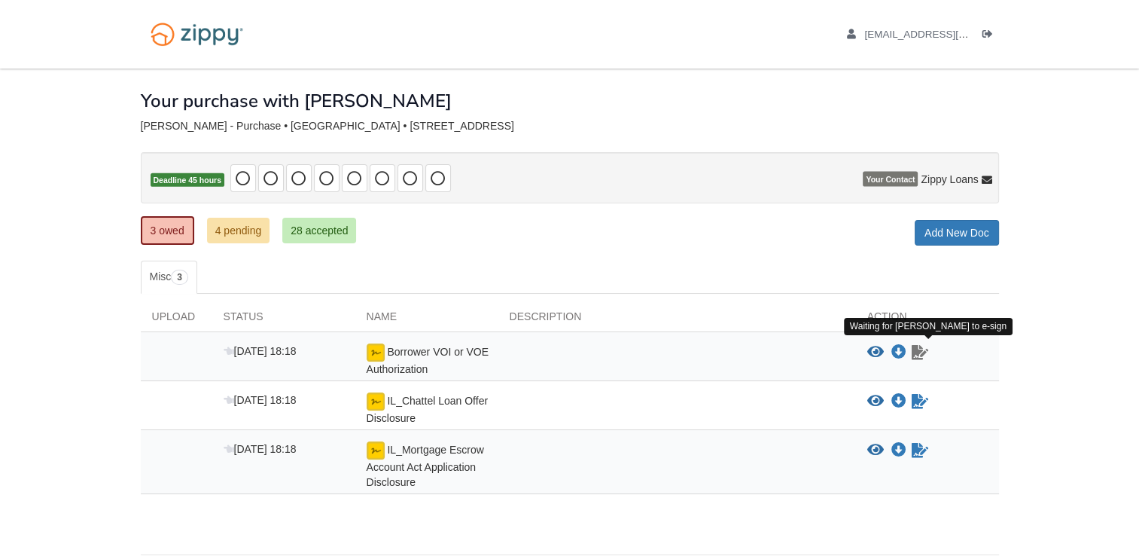
click at [916, 352] on icon "Waiting for your co-borrower to e-sign" at bounding box center [920, 352] width 17 height 15
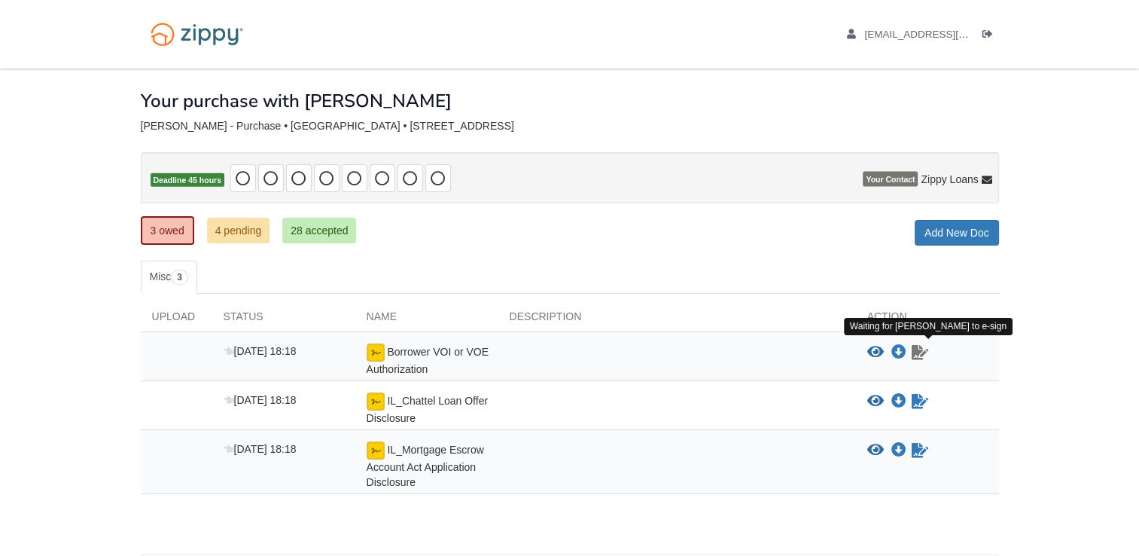
click at [912, 355] on icon "Waiting for your co-borrower to e-sign" at bounding box center [920, 352] width 17 height 15
drag, startPoint x: 1063, startPoint y: 1, endPoint x: 401, endPoint y: 367, distance: 756.2
click at [401, 367] on span "Borrower VOI or VOE Authorization" at bounding box center [428, 360] width 122 height 29
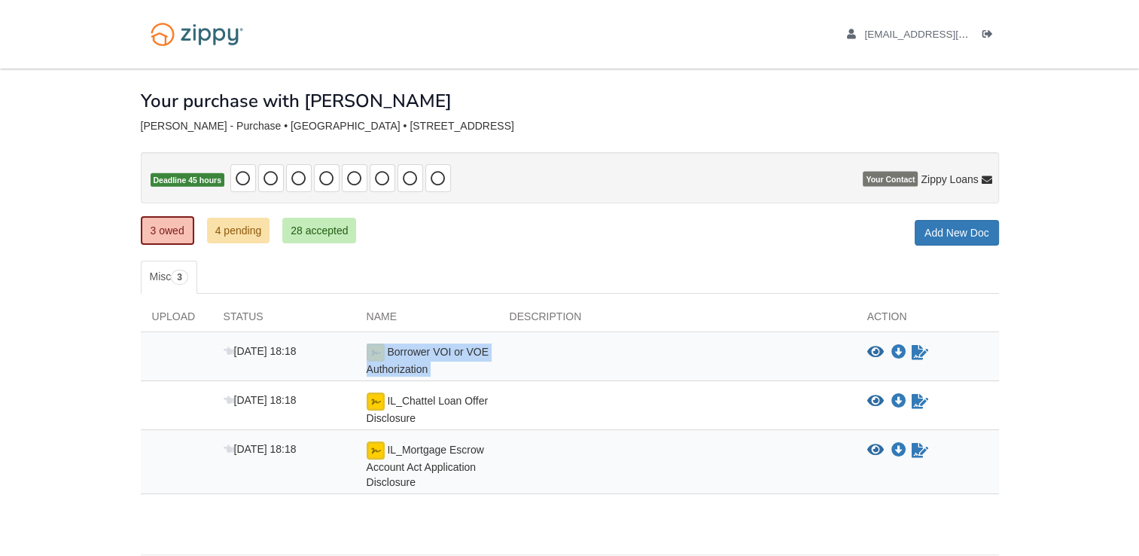
click at [401, 367] on span "Borrower VOI or VOE Authorization" at bounding box center [428, 360] width 122 height 29
drag, startPoint x: 401, startPoint y: 367, endPoint x: 621, endPoint y: 553, distance: 288.4
click at [633, 522] on div "× × × Pending Add Document Notice document will be included in the email sent t…" at bounding box center [570, 304] width 858 height 471
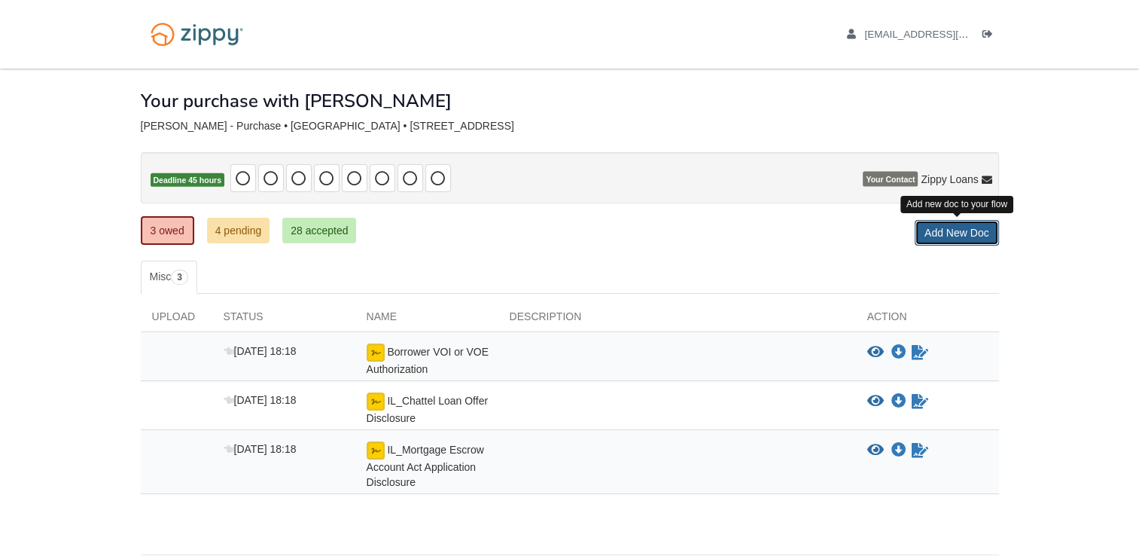
click at [934, 240] on link "Add New Doc" at bounding box center [957, 233] width 84 height 26
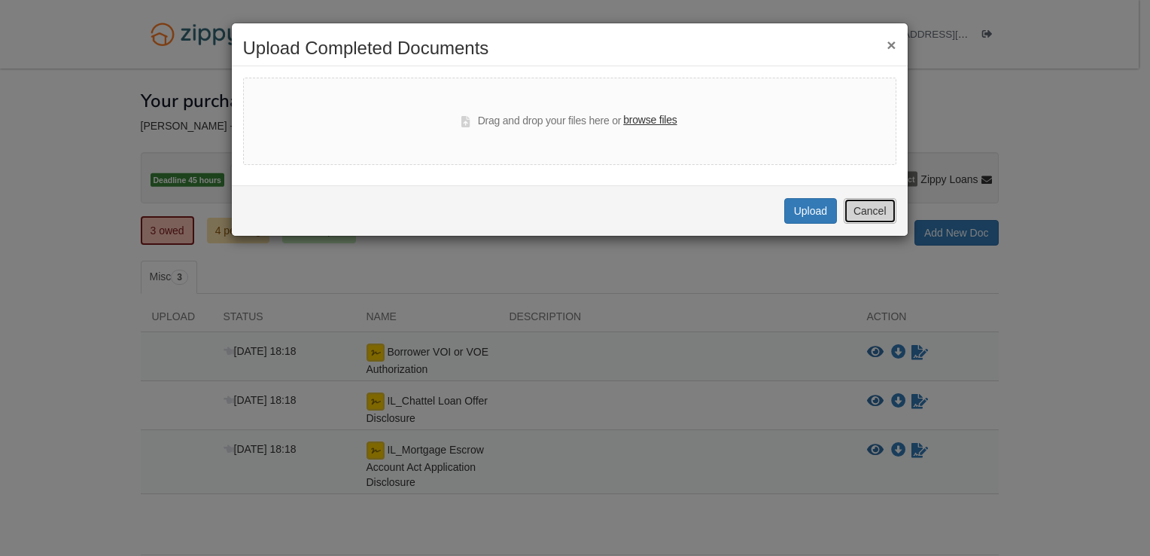
click at [870, 206] on button "Cancel" at bounding box center [870, 211] width 53 height 26
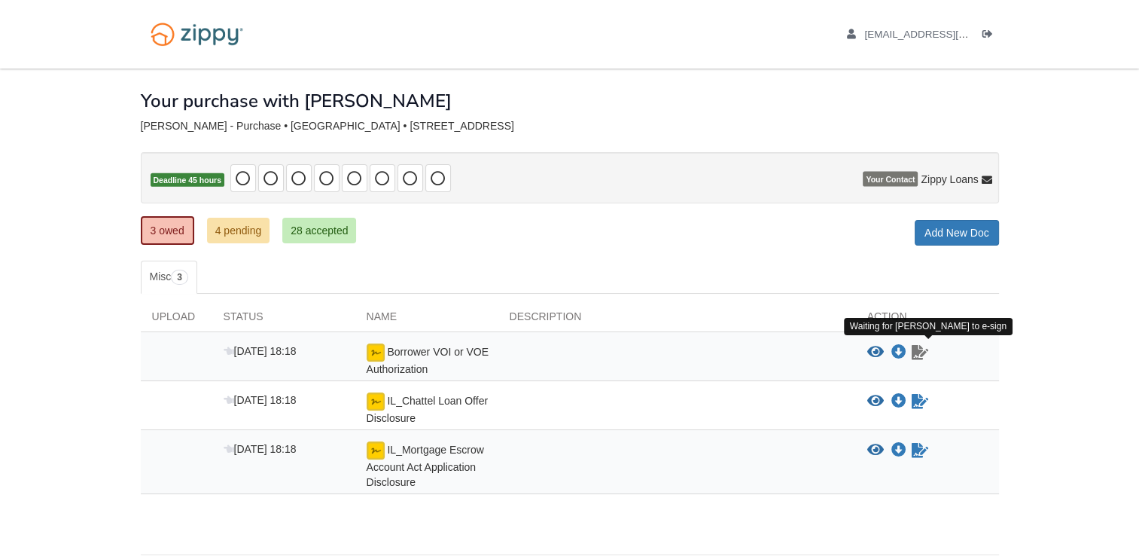
click at [924, 357] on icon "Waiting for your co-borrower to e-sign" at bounding box center [920, 352] width 17 height 15
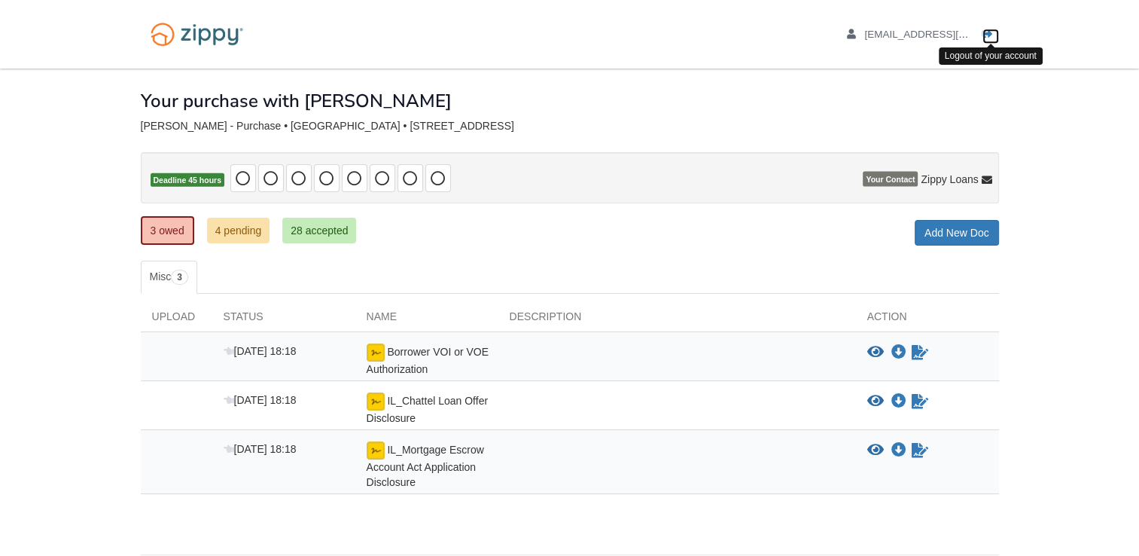
click at [988, 38] on icon "Log out" at bounding box center [987, 34] width 11 height 11
